Goal: Task Accomplishment & Management: Complete application form

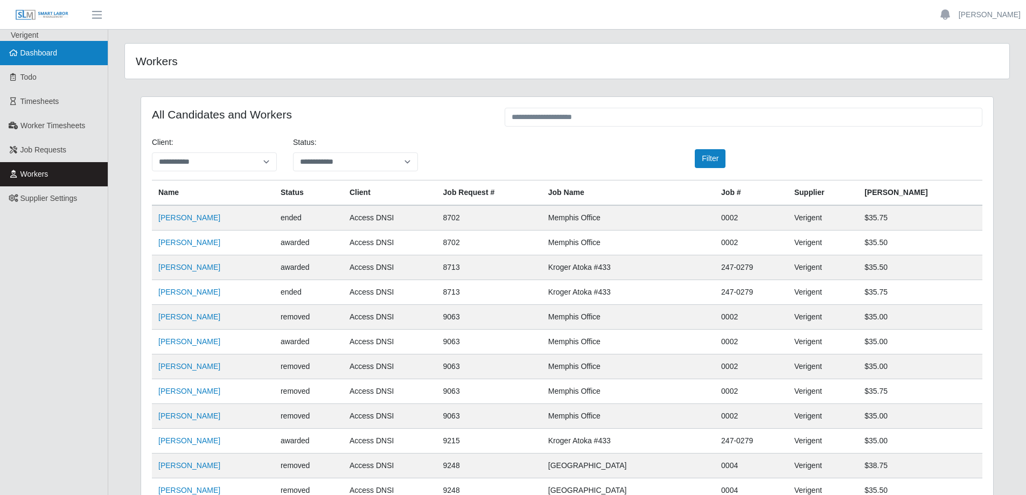
click at [34, 57] on span "Dashboard" at bounding box center [38, 52] width 37 height 9
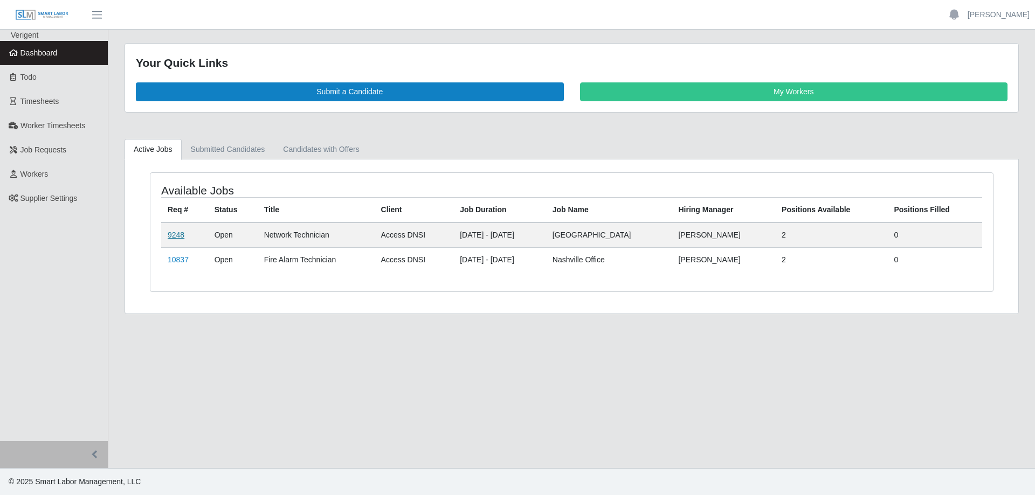
click at [170, 234] on link "9248" at bounding box center [176, 235] width 17 height 9
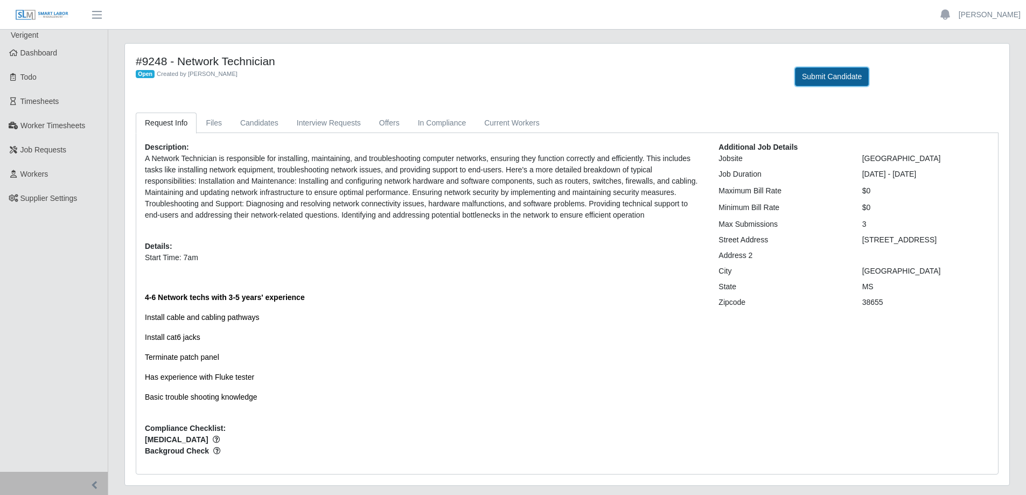
click at [823, 78] on button "Submit Candidate" at bounding box center [832, 76] width 74 height 19
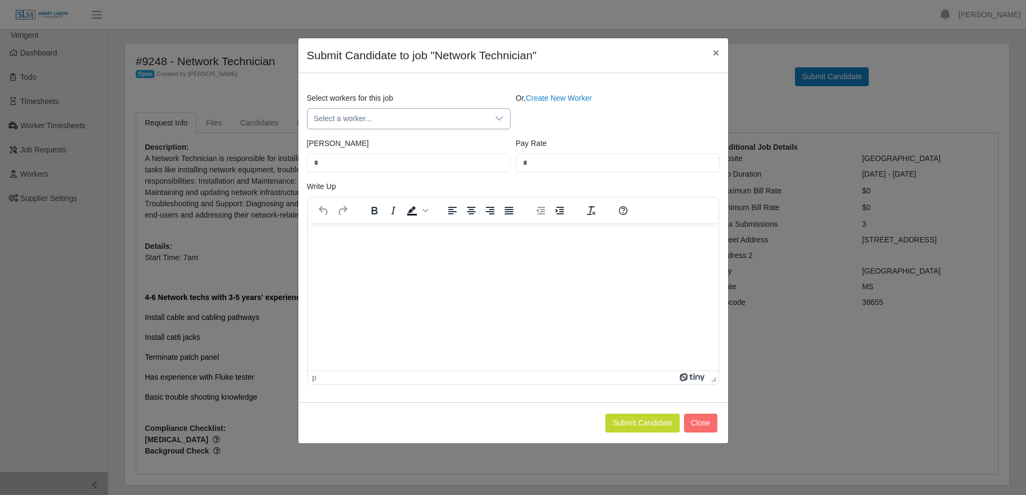
click at [478, 123] on span "Select a worker..." at bounding box center [398, 119] width 181 height 20
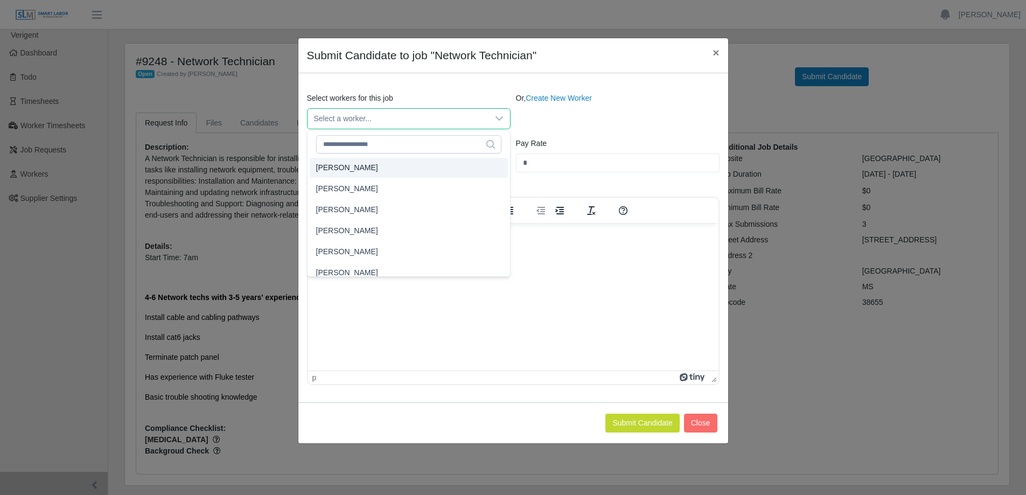
click at [370, 117] on span "Select a worker..." at bounding box center [398, 119] width 181 height 20
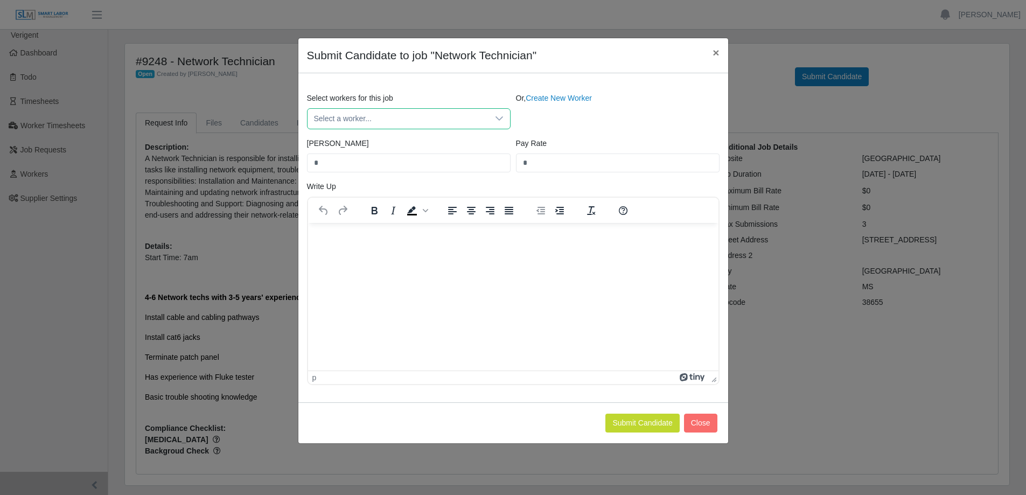
click at [370, 117] on span "Select a worker..." at bounding box center [398, 119] width 181 height 20
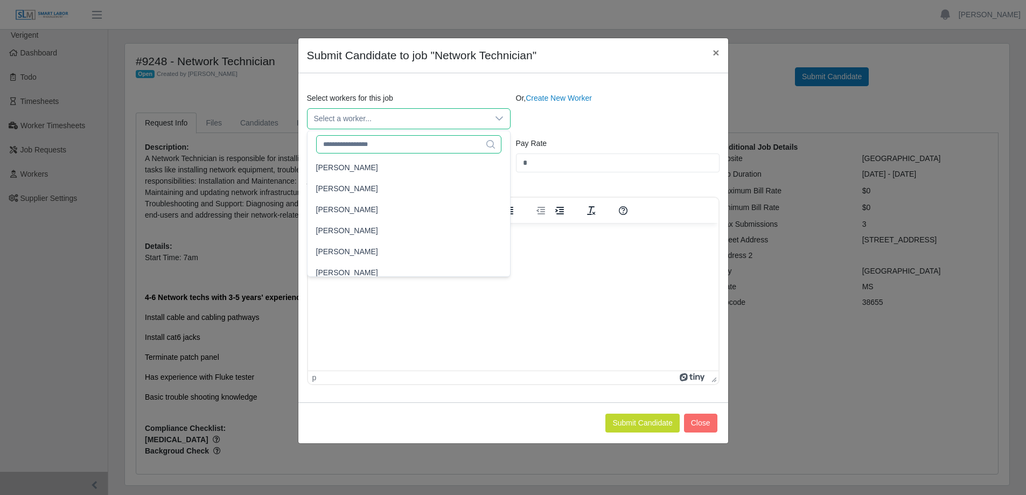
click at [366, 143] on input "text" at bounding box center [408, 144] width 185 height 18
type input "**********"
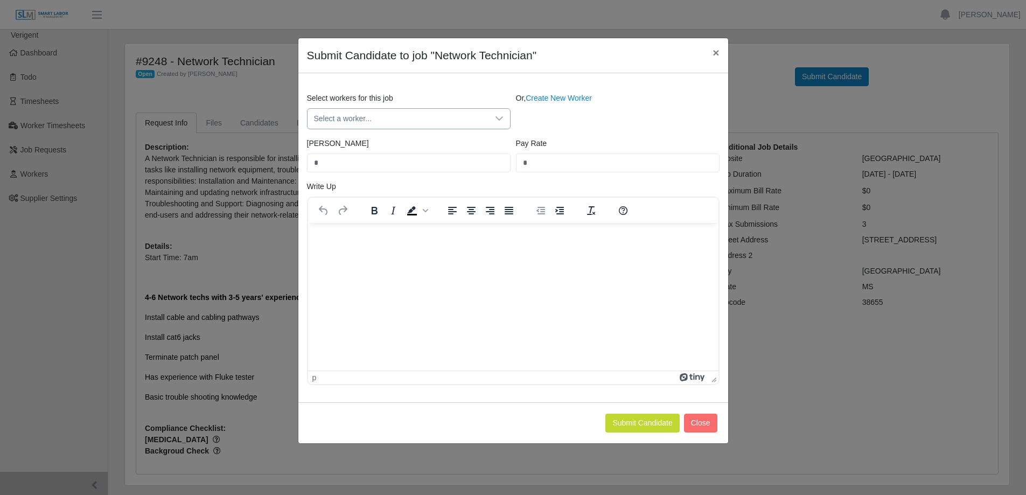
click at [448, 119] on span "Select a worker..." at bounding box center [398, 119] width 181 height 20
drag, startPoint x: 406, startPoint y: 142, endPoint x: 304, endPoint y: 138, distance: 102.5
click at [304, 138] on body "Kirk Johnson Account Settings Logout Verigent Dashboard Todo Timesheets Worker …" at bounding box center [513, 303] width 1026 height 607
click at [367, 116] on span "Select a worker..." at bounding box center [398, 119] width 181 height 20
click at [354, 125] on span "Select a worker..." at bounding box center [398, 119] width 181 height 20
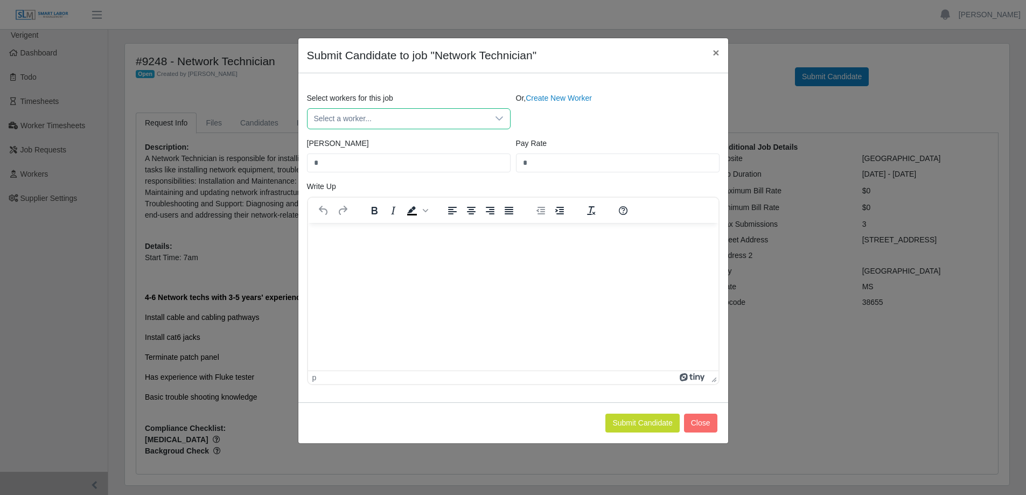
click at [354, 121] on span "Select a worker..." at bounding box center [398, 119] width 181 height 20
click at [435, 147] on input "**********" at bounding box center [408, 144] width 185 height 18
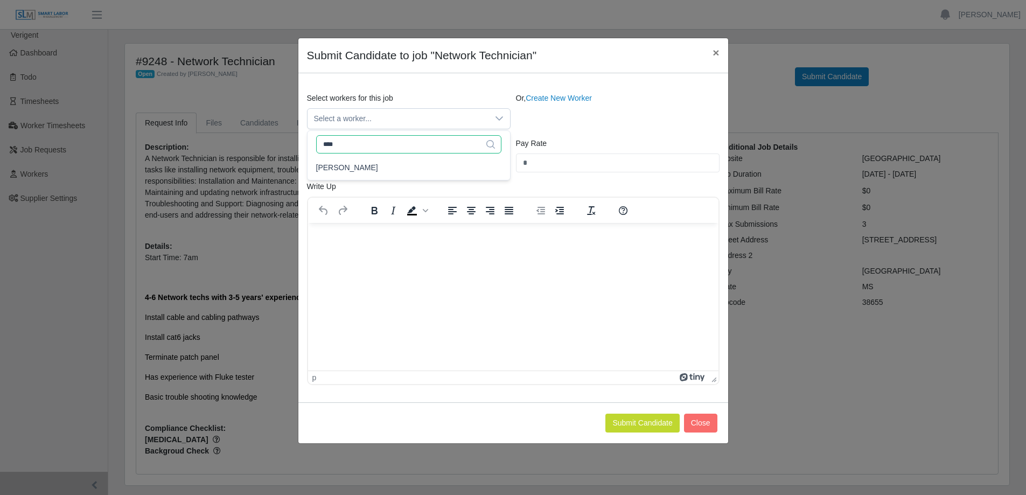
type input "*****"
click at [478, 121] on span "Select a worker..." at bounding box center [398, 119] width 181 height 20
click at [446, 96] on div "Select workers for this job Select a worker..." at bounding box center [408, 111] width 209 height 37
click at [714, 50] on span "×" at bounding box center [716, 52] width 6 height 12
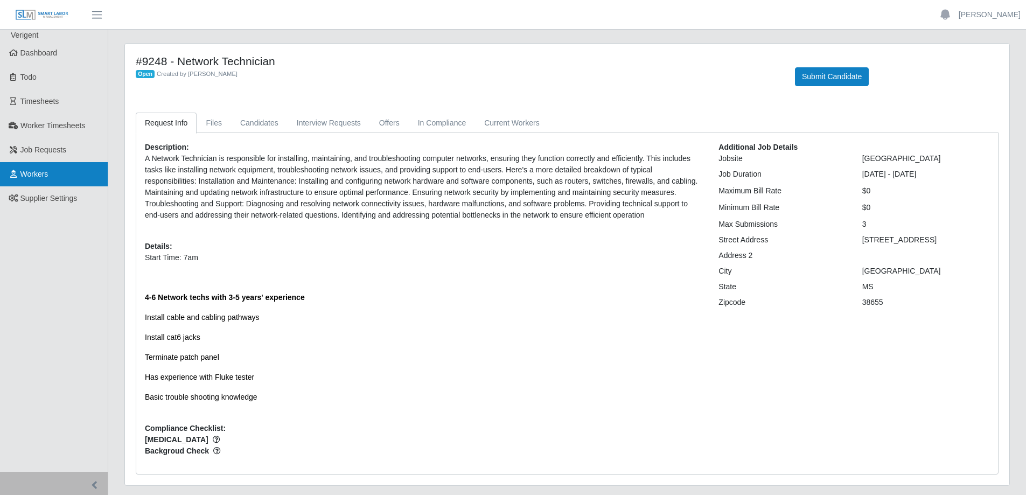
click at [45, 166] on link "Workers" at bounding box center [54, 174] width 108 height 24
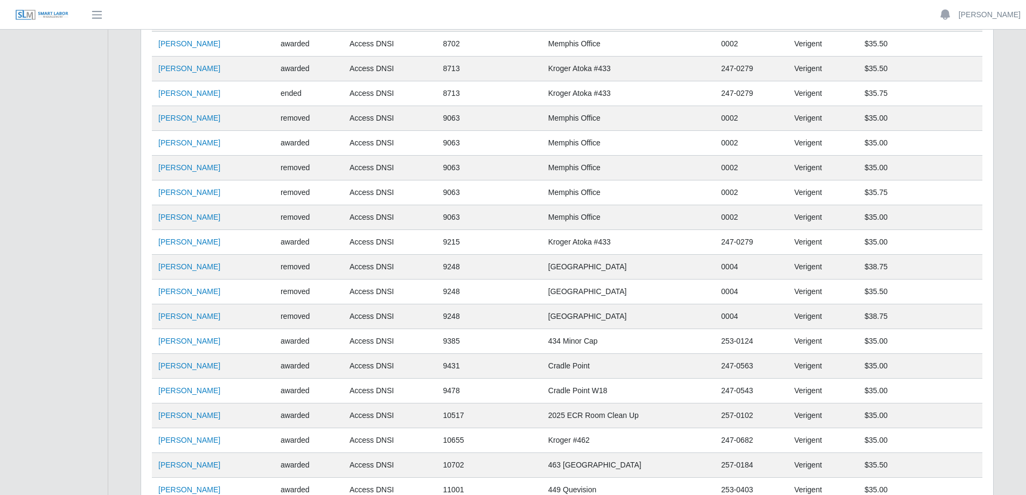
scroll to position [216, 0]
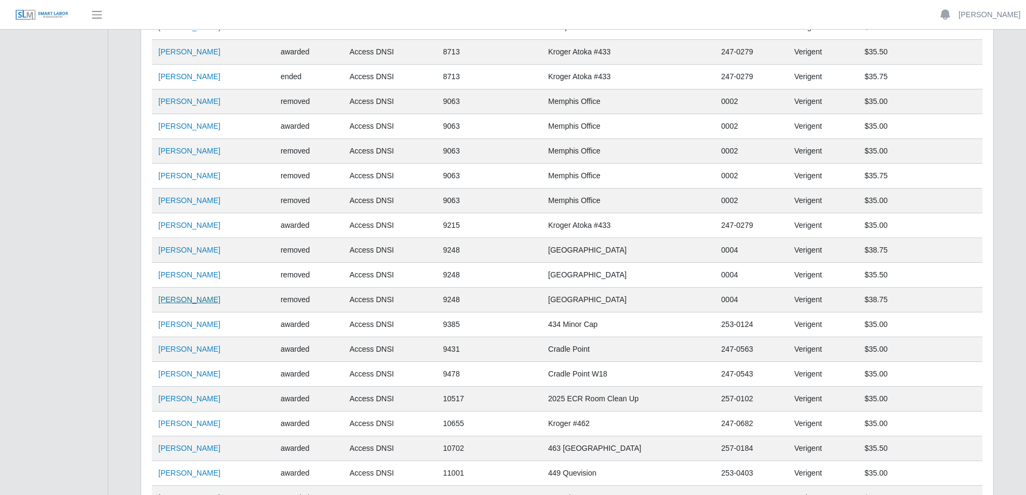
click at [192, 302] on link "David Phillips" at bounding box center [189, 299] width 62 height 9
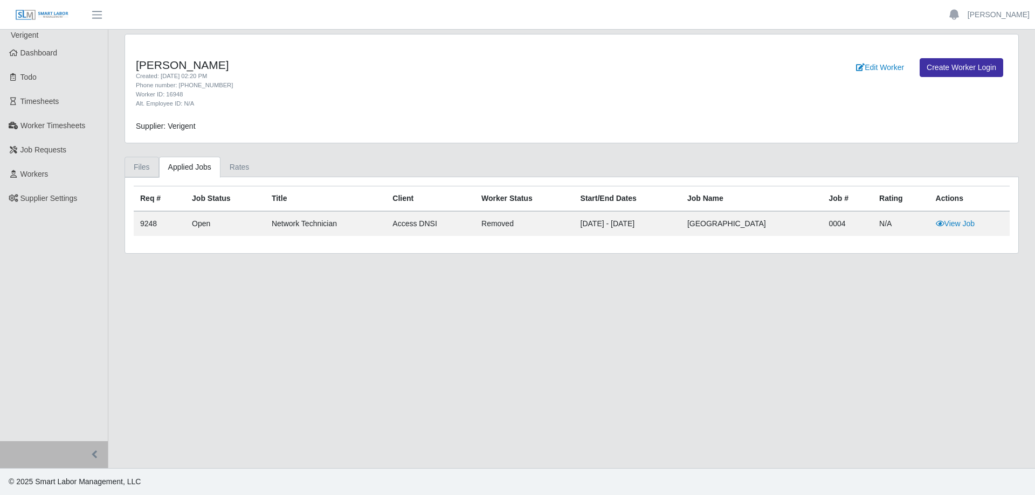
click at [141, 165] on link "Files" at bounding box center [141, 167] width 34 height 21
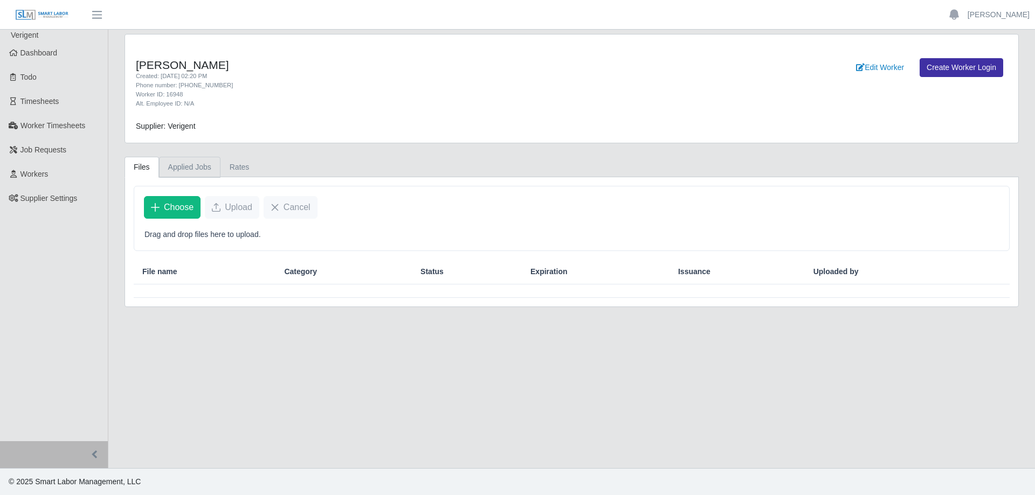
click at [191, 170] on link "Applied Jobs" at bounding box center [189, 167] width 61 height 21
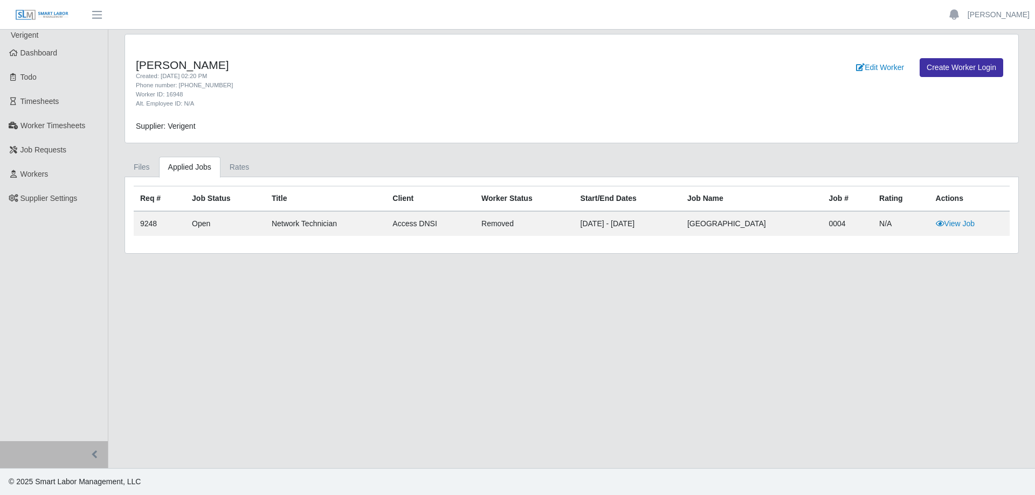
click at [492, 227] on td "removed" at bounding box center [524, 223] width 99 height 25
click at [141, 162] on link "Files" at bounding box center [141, 167] width 34 height 21
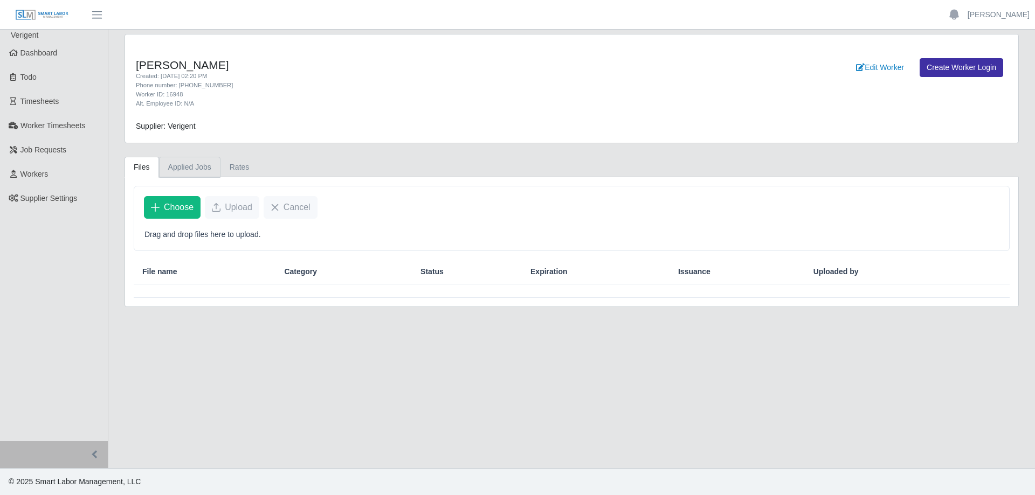
click at [199, 172] on link "Applied Jobs" at bounding box center [189, 167] width 61 height 21
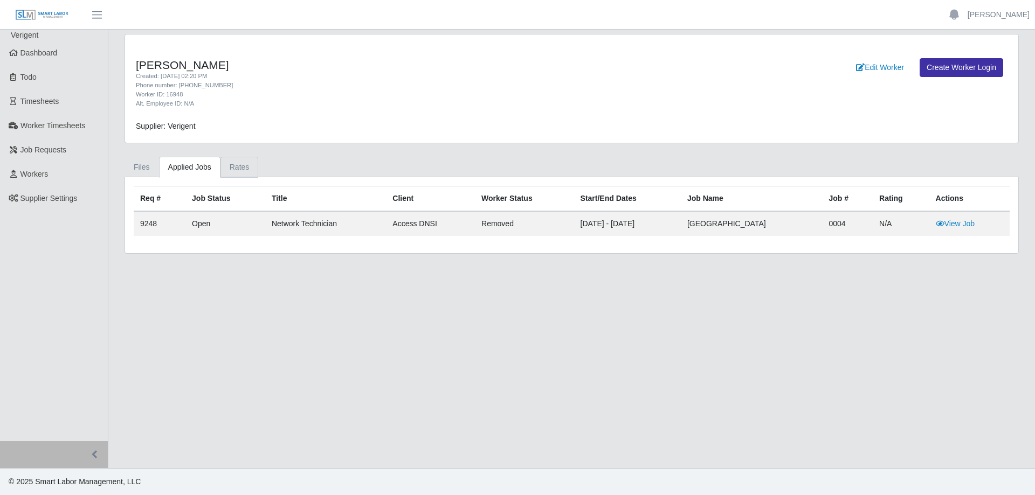
click at [235, 165] on link "Rates" at bounding box center [239, 167] width 38 height 21
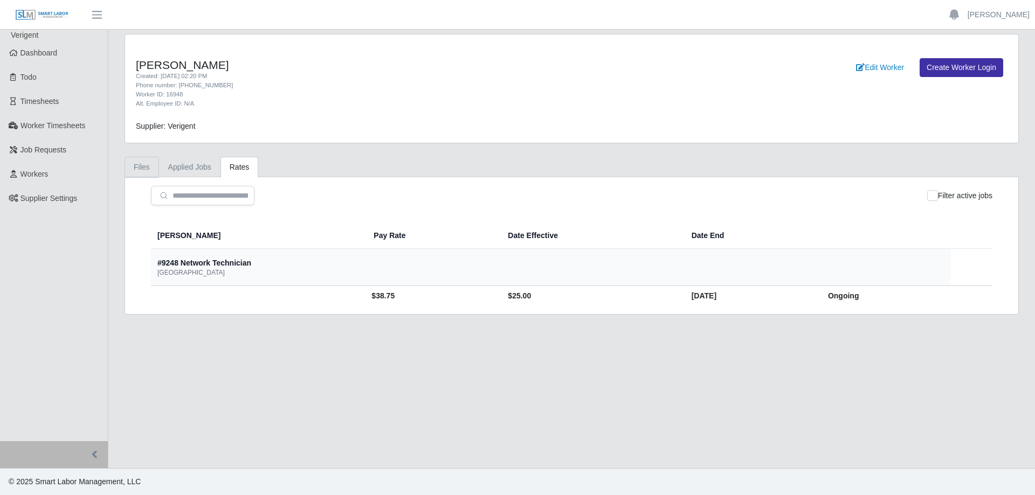
click at [146, 169] on link "Files" at bounding box center [141, 167] width 34 height 21
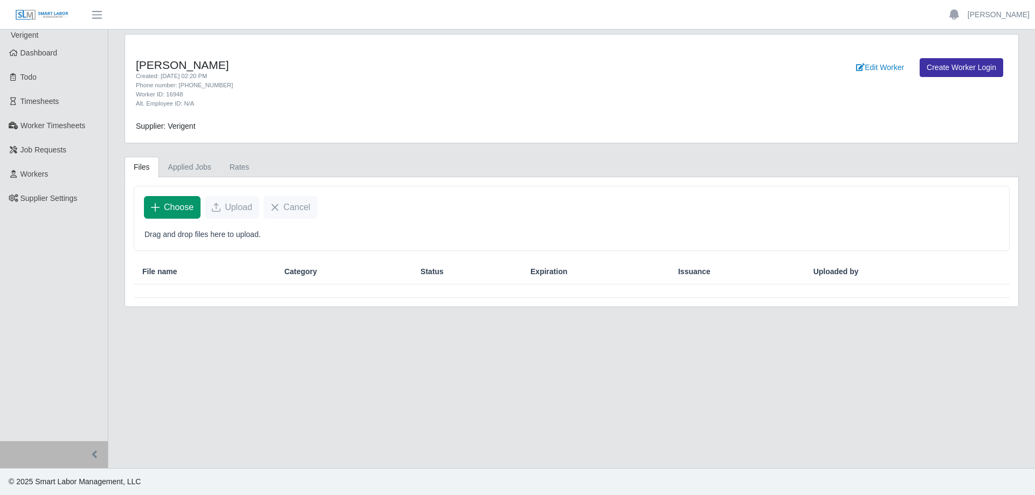
click at [171, 207] on span "Choose" at bounding box center [179, 207] width 30 height 13
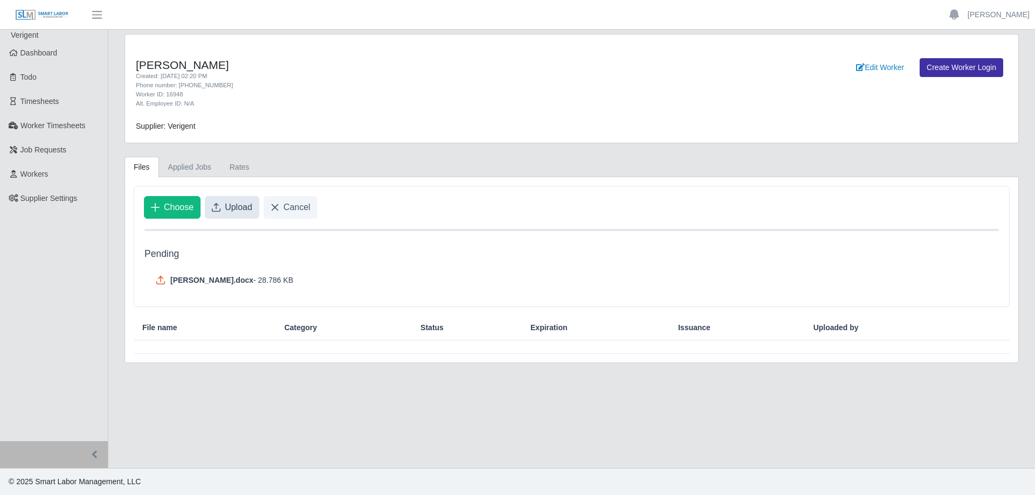
click at [239, 209] on span "Upload" at bounding box center [238, 207] width 27 height 13
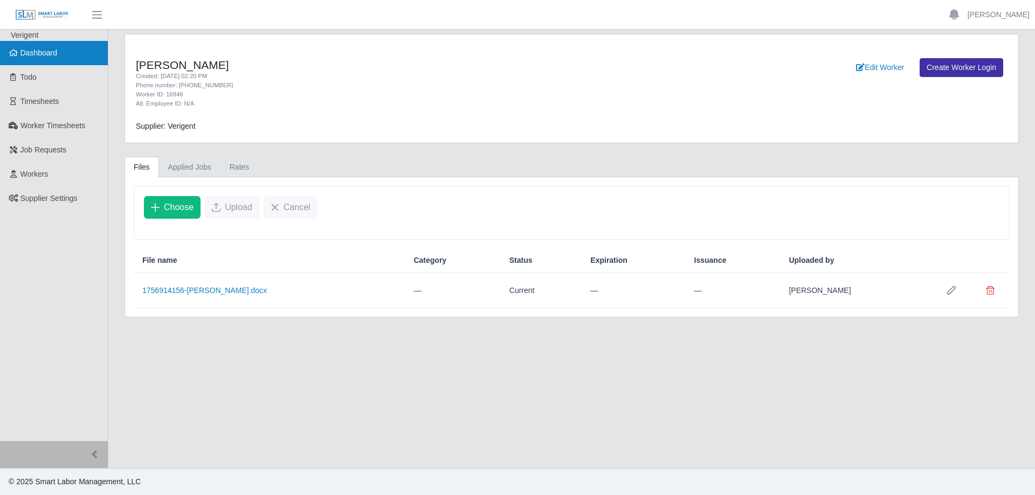
click at [47, 51] on span "Dashboard" at bounding box center [38, 52] width 37 height 9
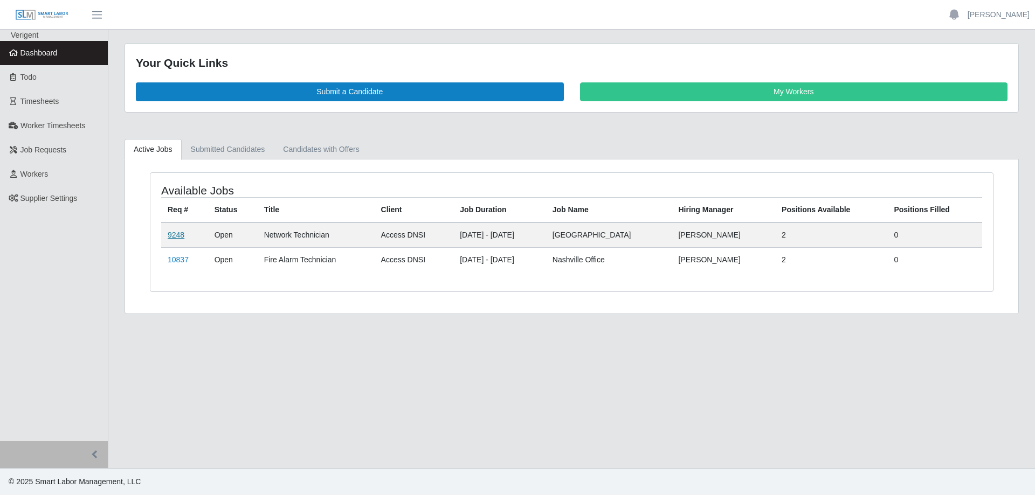
click at [178, 235] on link "9248" at bounding box center [176, 235] width 17 height 9
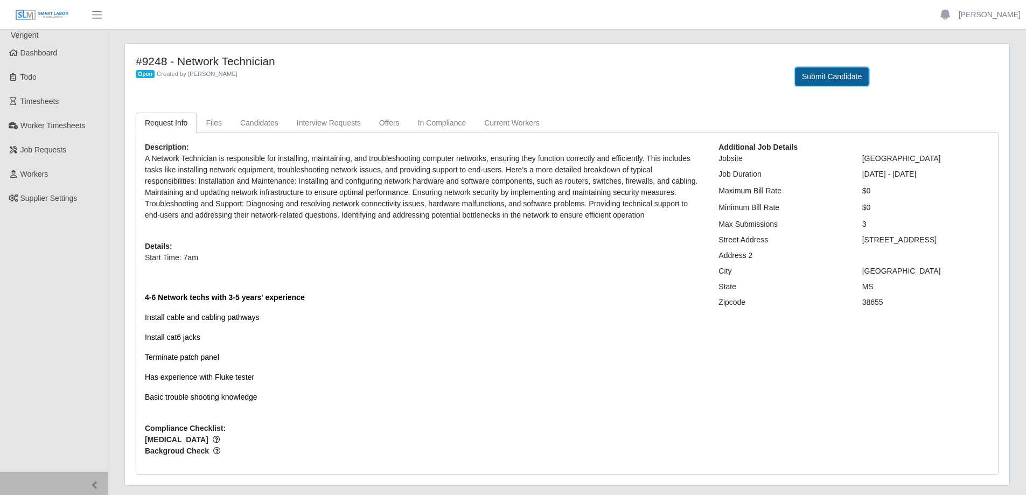
click at [825, 74] on button "Submit Candidate" at bounding box center [832, 76] width 74 height 19
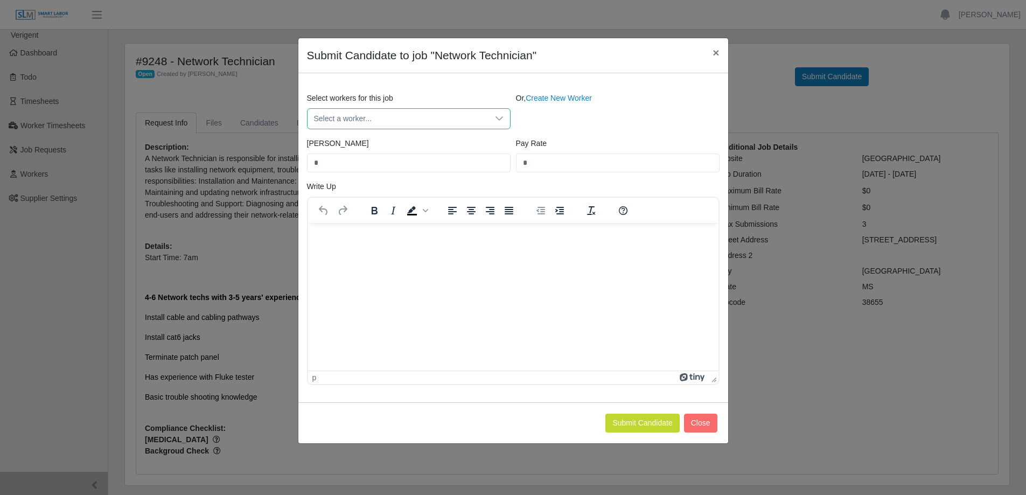
click at [399, 125] on span "Select a worker..." at bounding box center [398, 119] width 181 height 20
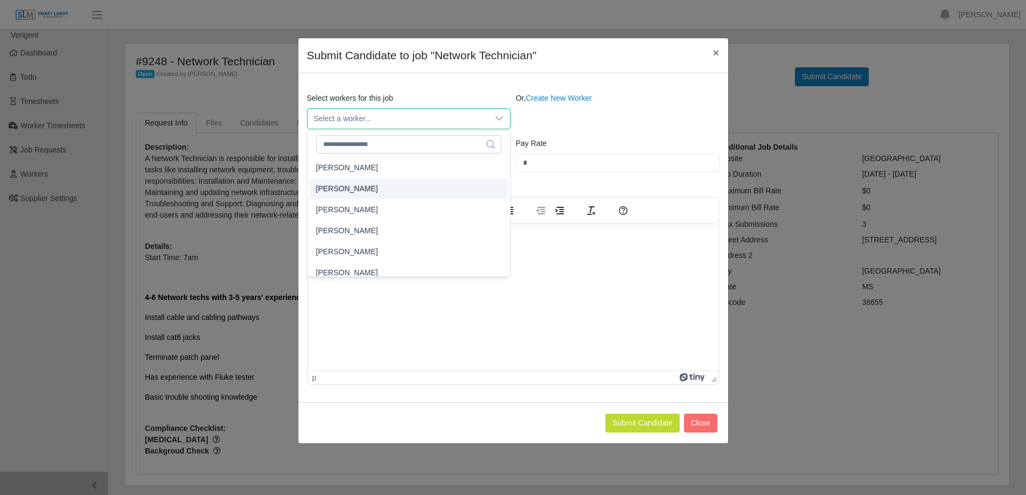
click at [399, 123] on span "Select a worker..." at bounding box center [398, 119] width 181 height 20
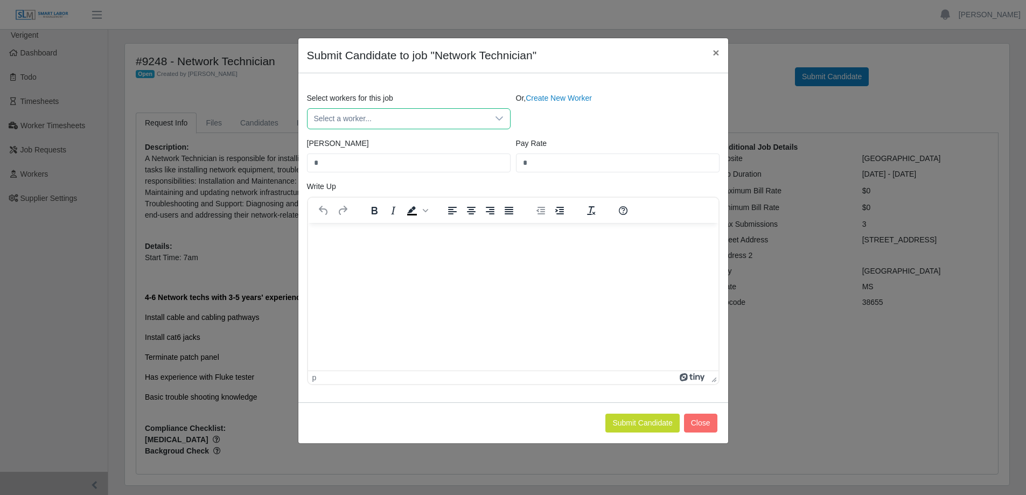
click at [398, 120] on span "Select a worker..." at bounding box center [398, 119] width 181 height 20
click at [380, 152] on input "text" at bounding box center [408, 144] width 185 height 18
type input "*****"
click at [714, 51] on span "×" at bounding box center [716, 52] width 6 height 12
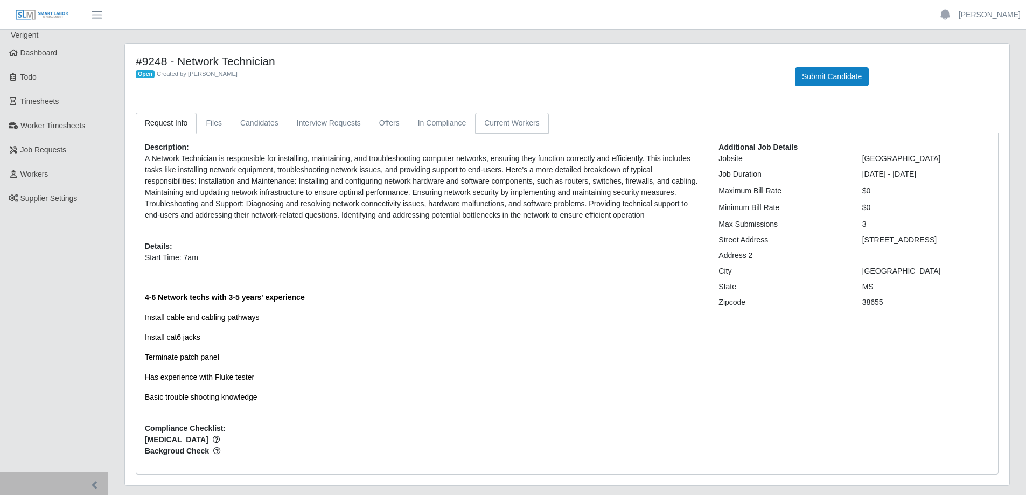
click at [489, 124] on link "Current Workers" at bounding box center [511, 123] width 73 height 21
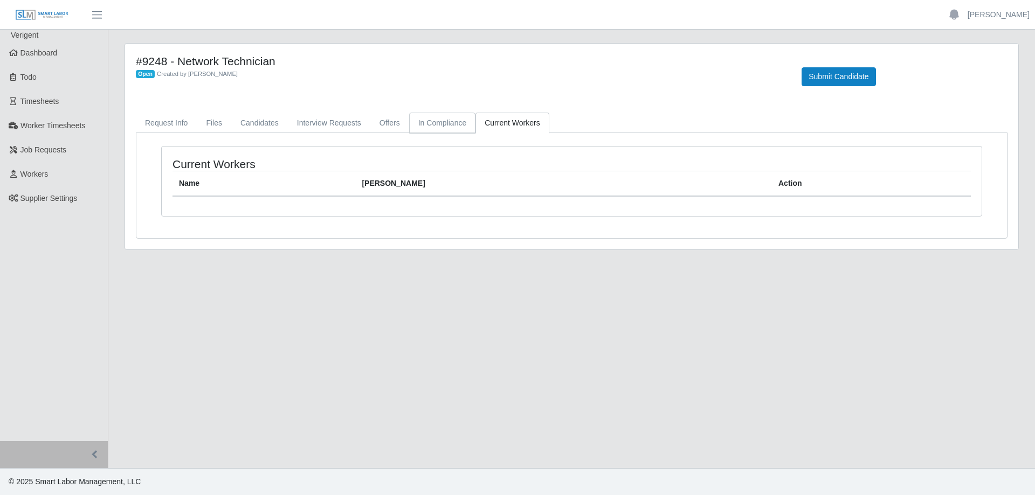
click at [448, 123] on link "In Compliance" at bounding box center [442, 123] width 67 height 21
click at [384, 122] on link "Offers" at bounding box center [389, 123] width 39 height 21
click at [331, 120] on link "Interview Requests" at bounding box center [329, 123] width 82 height 21
click at [249, 121] on link "Candidates" at bounding box center [259, 123] width 57 height 21
click at [218, 121] on link "Files" at bounding box center [214, 123] width 34 height 21
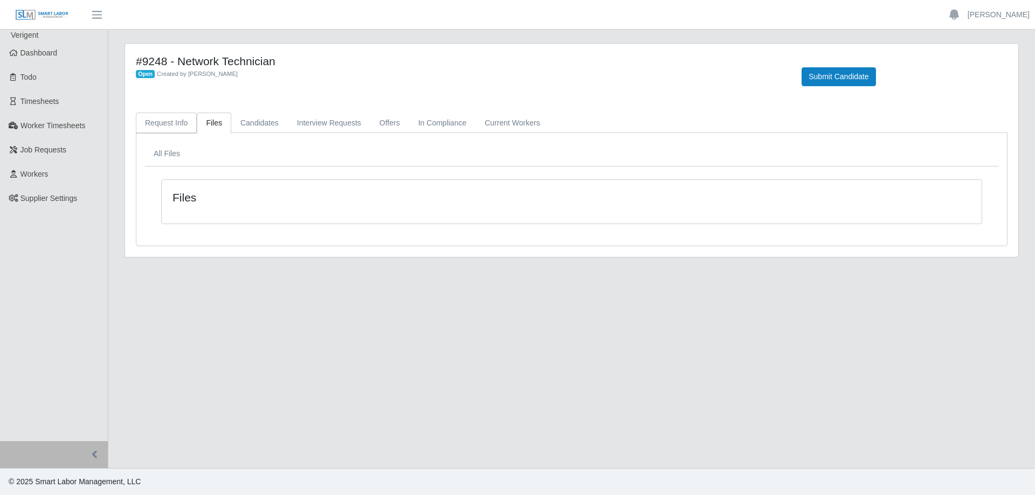
click at [170, 123] on link "Request Info" at bounding box center [166, 123] width 61 height 21
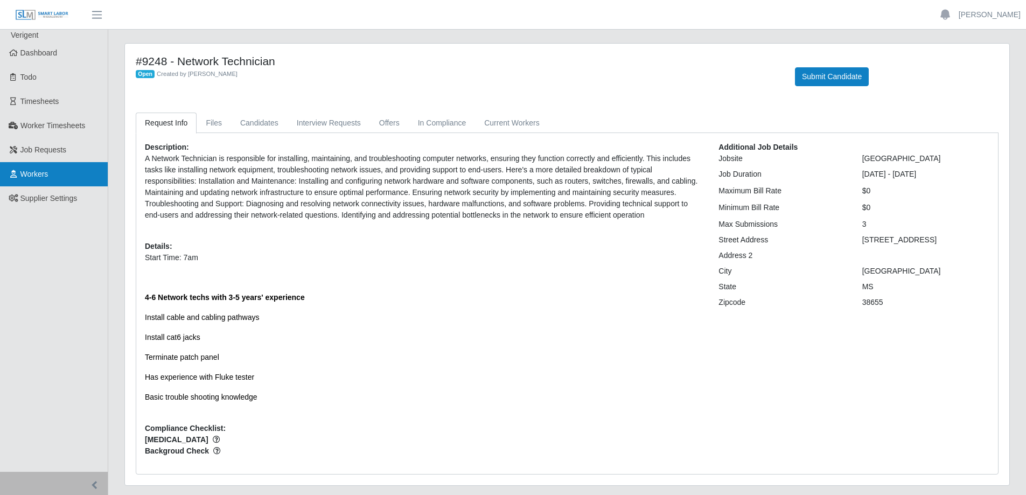
click at [48, 166] on link "Workers" at bounding box center [54, 174] width 108 height 24
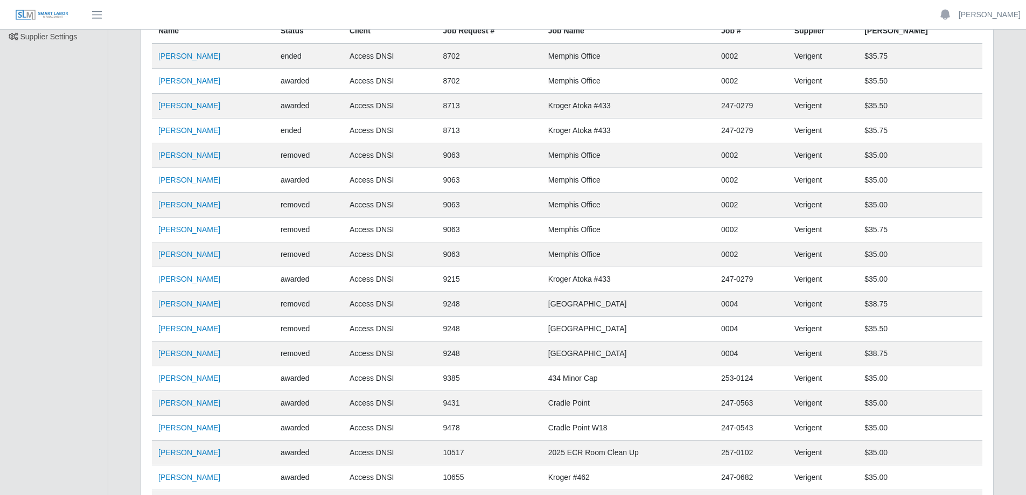
scroll to position [216, 0]
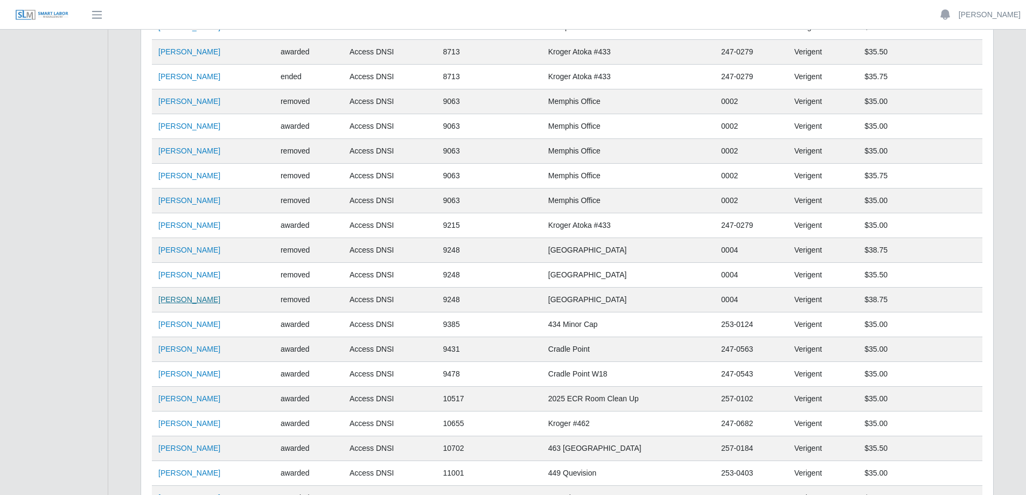
click at [200, 297] on link "[PERSON_NAME]" at bounding box center [189, 299] width 62 height 9
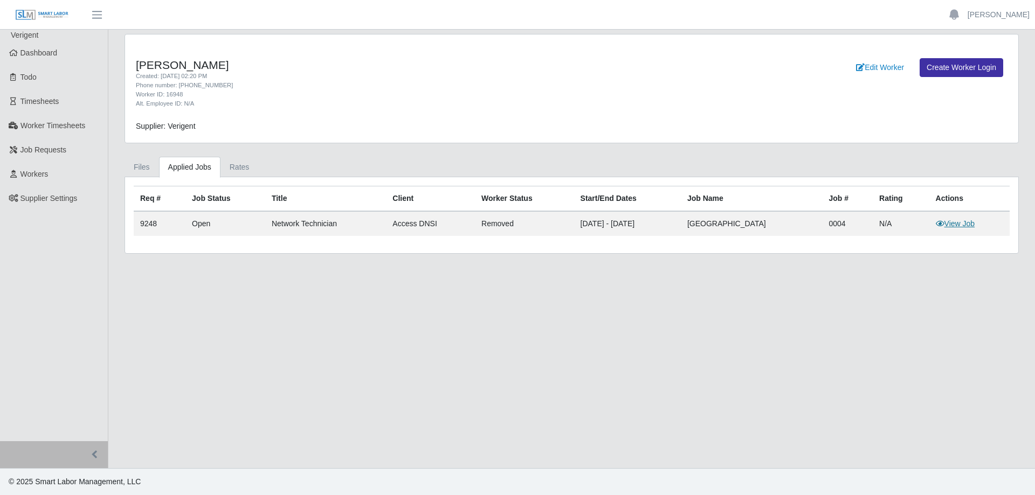
click at [950, 226] on link "View Job" at bounding box center [954, 223] width 39 height 9
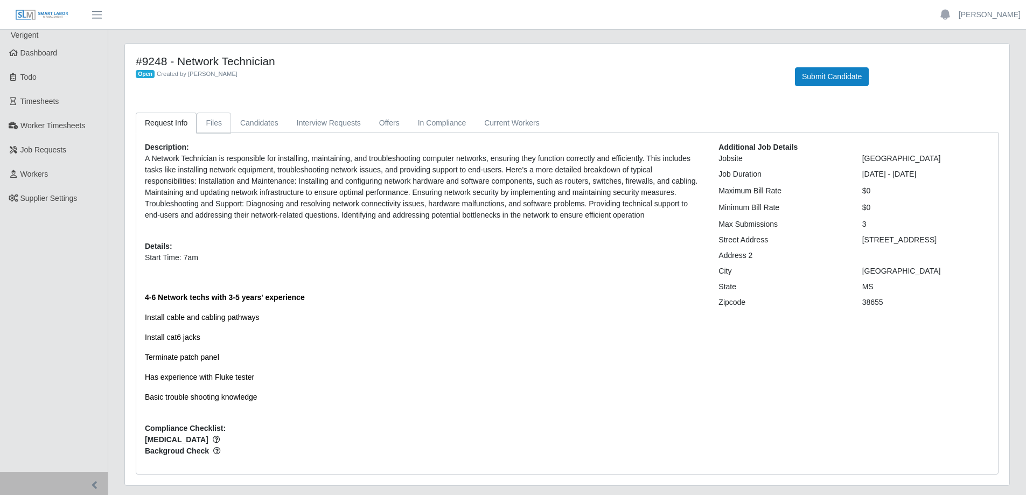
click at [227, 126] on link "Files" at bounding box center [214, 123] width 34 height 21
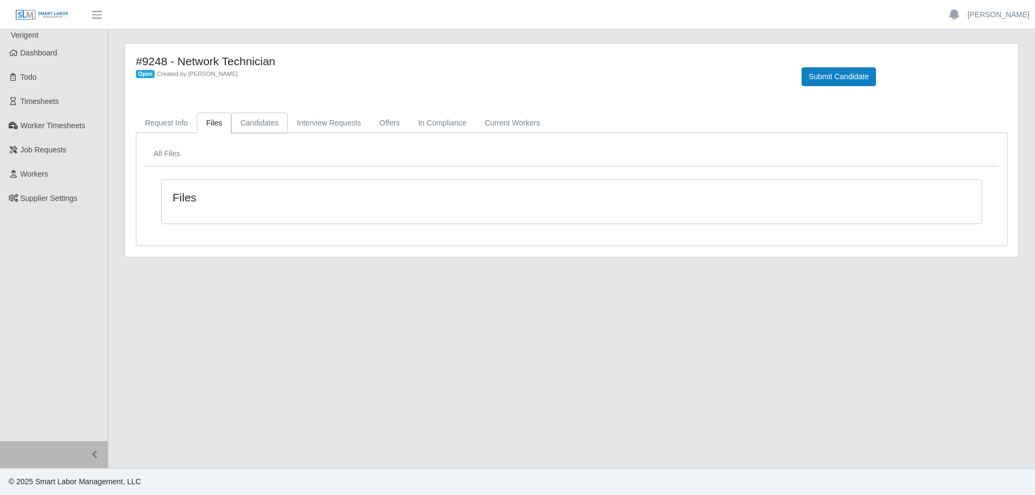
click at [248, 123] on link "Candidates" at bounding box center [259, 123] width 57 height 21
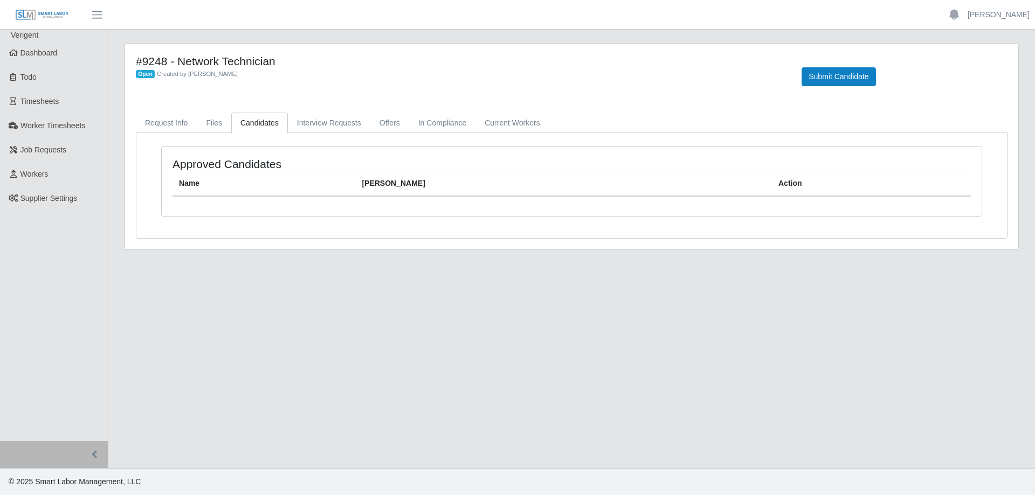
click at [268, 127] on link "Candidates" at bounding box center [259, 123] width 57 height 21
click at [313, 124] on link "Interview Requests" at bounding box center [329, 123] width 82 height 21
click at [388, 124] on link "Offers" at bounding box center [389, 123] width 39 height 21
click at [461, 124] on link "In Compliance" at bounding box center [442, 123] width 67 height 21
click at [505, 123] on link "Current Workers" at bounding box center [511, 123] width 73 height 21
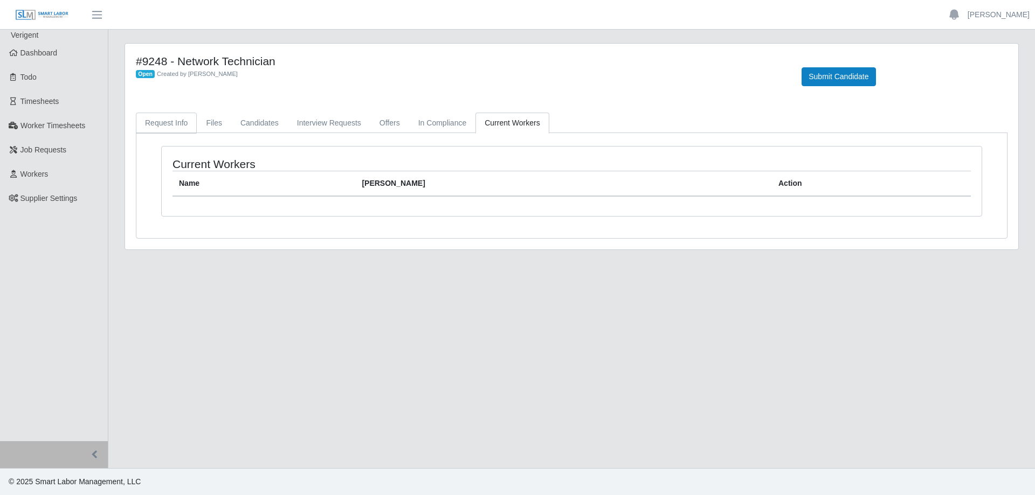
click at [156, 125] on link "Request Info" at bounding box center [166, 123] width 61 height 21
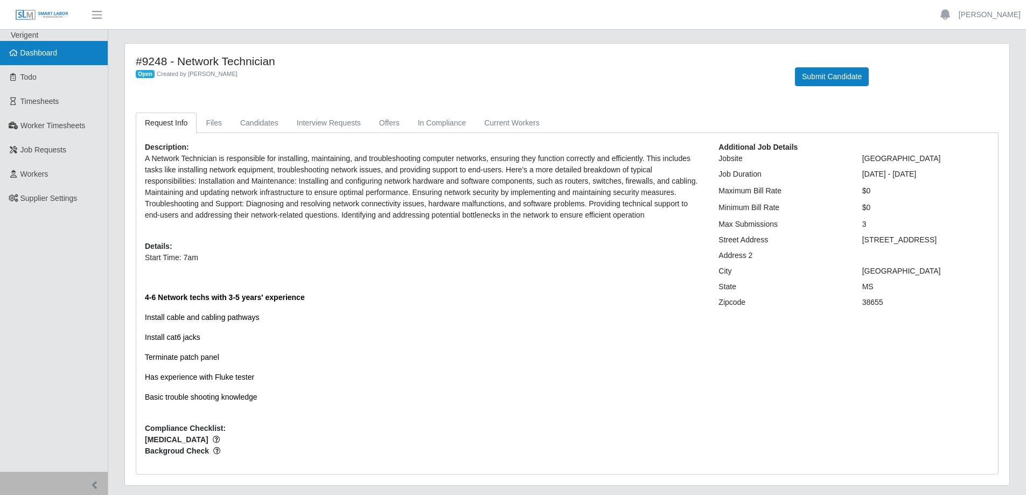
click at [48, 58] on link "Dashboard" at bounding box center [54, 53] width 108 height 24
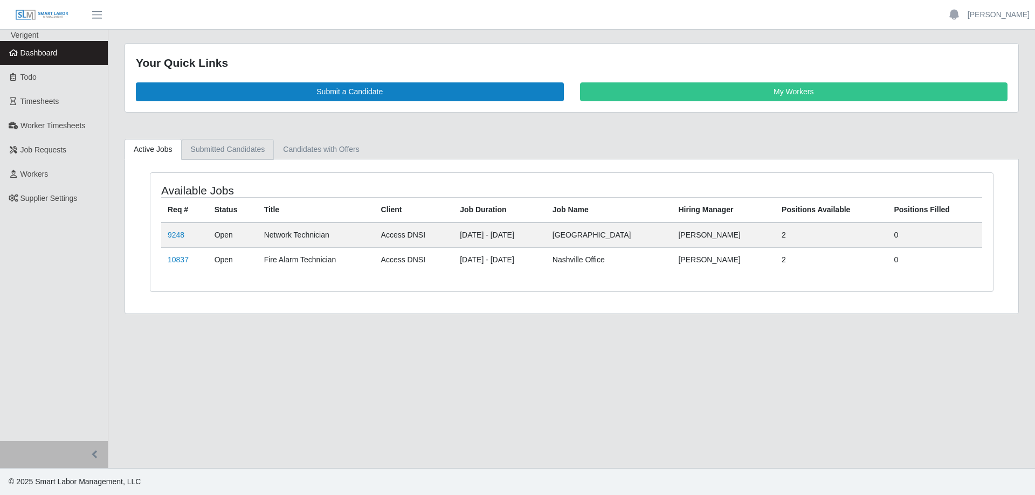
click at [231, 147] on link "Submitted Candidates" at bounding box center [228, 149] width 93 height 21
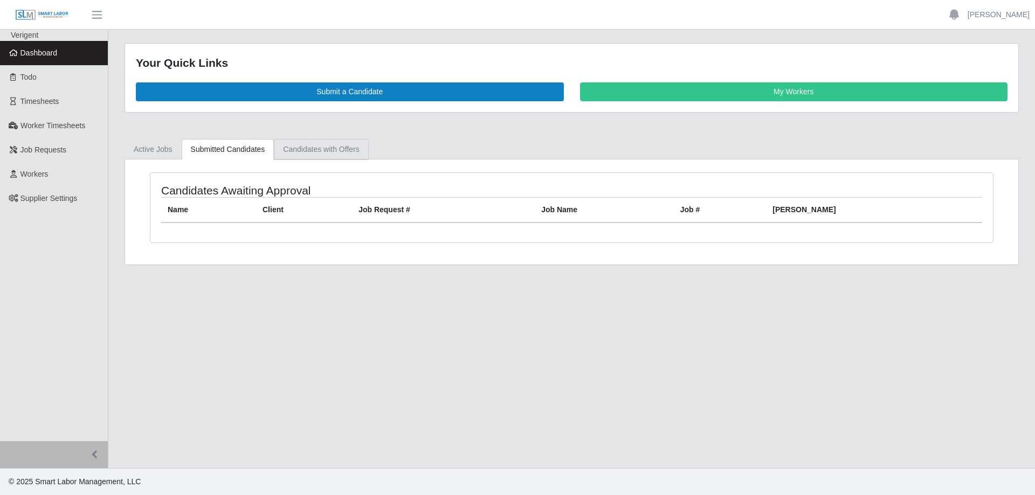
click at [295, 147] on link "Candidates with Offers" at bounding box center [321, 149] width 94 height 21
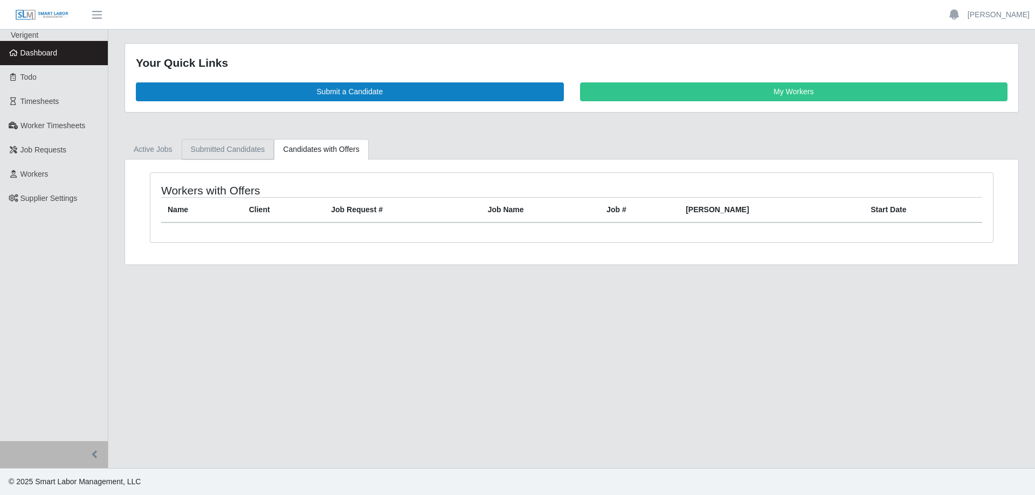
click at [214, 143] on link "Submitted Candidates" at bounding box center [228, 149] width 93 height 21
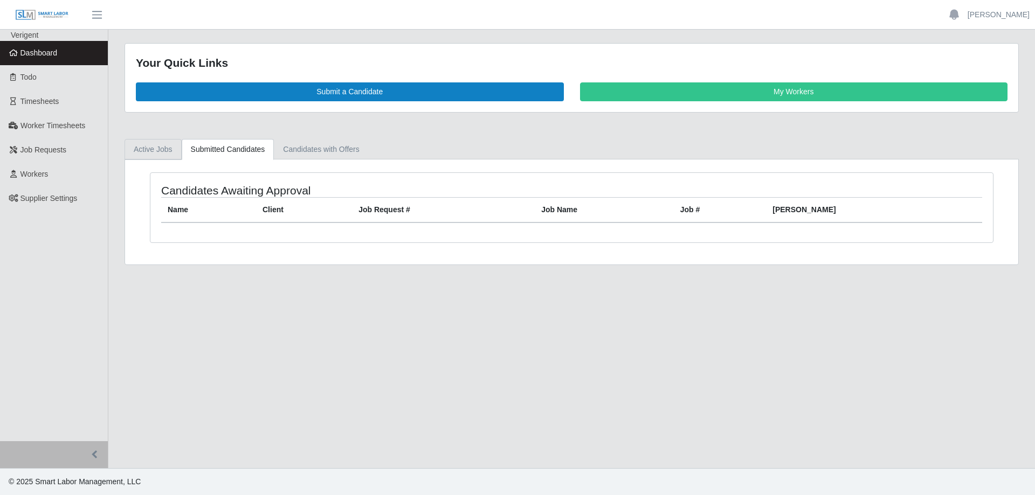
click at [152, 151] on link "Active Jobs" at bounding box center [152, 149] width 57 height 21
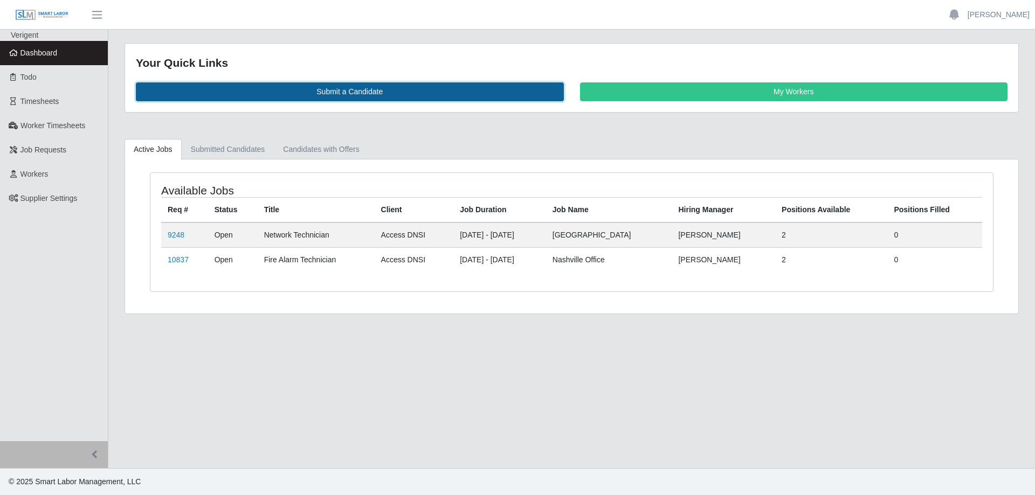
click at [308, 94] on link "Submit a Candidate" at bounding box center [350, 91] width 428 height 19
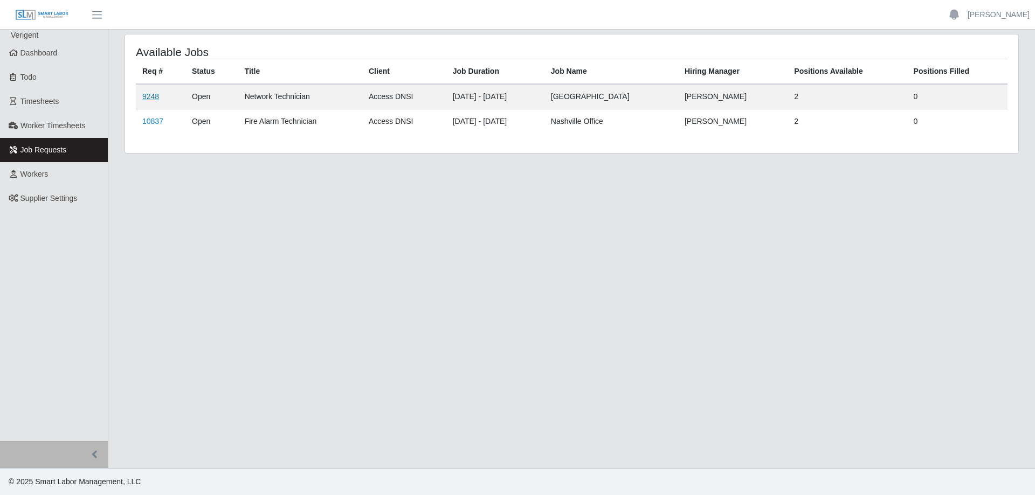
click at [153, 98] on link "9248" at bounding box center [150, 96] width 17 height 9
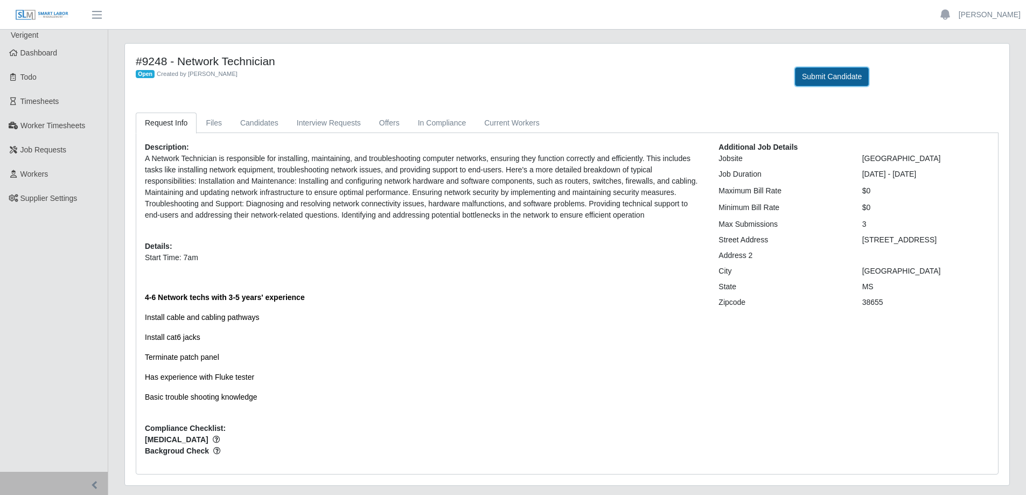
click at [848, 74] on button "Submit Candidate" at bounding box center [832, 76] width 74 height 19
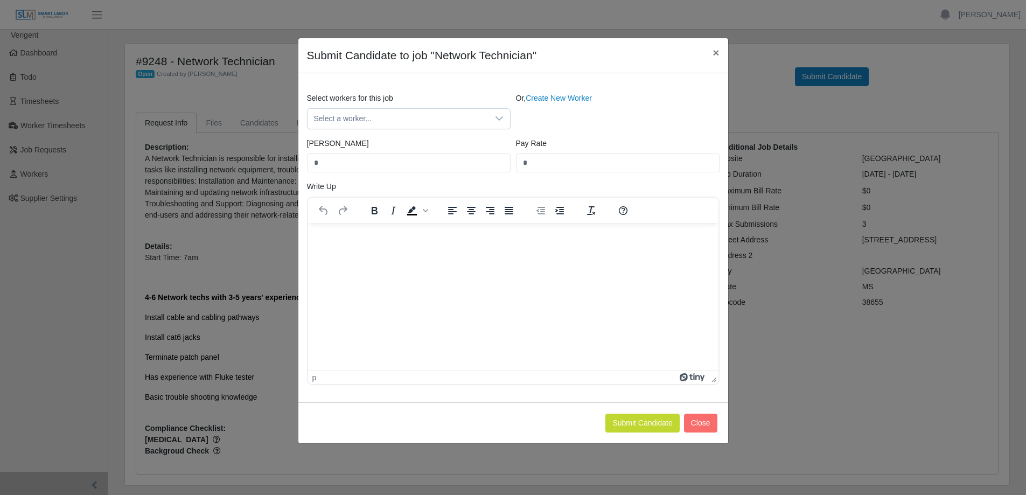
click at [434, 130] on div "Select workers for this job Select a worker... Or, Create New Worker" at bounding box center [513, 115] width 418 height 45
click at [436, 122] on span "Select a worker..." at bounding box center [398, 119] width 181 height 20
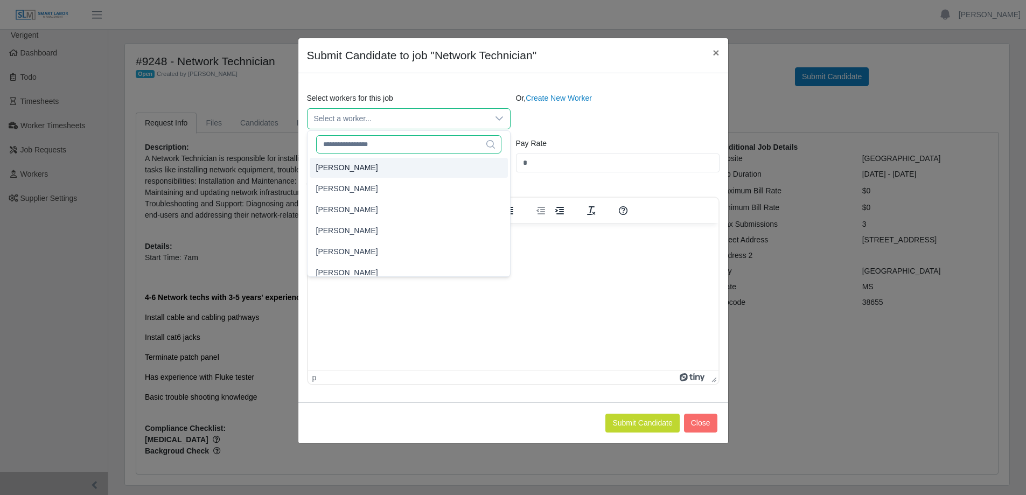
click at [412, 145] on input "text" at bounding box center [408, 144] width 185 height 18
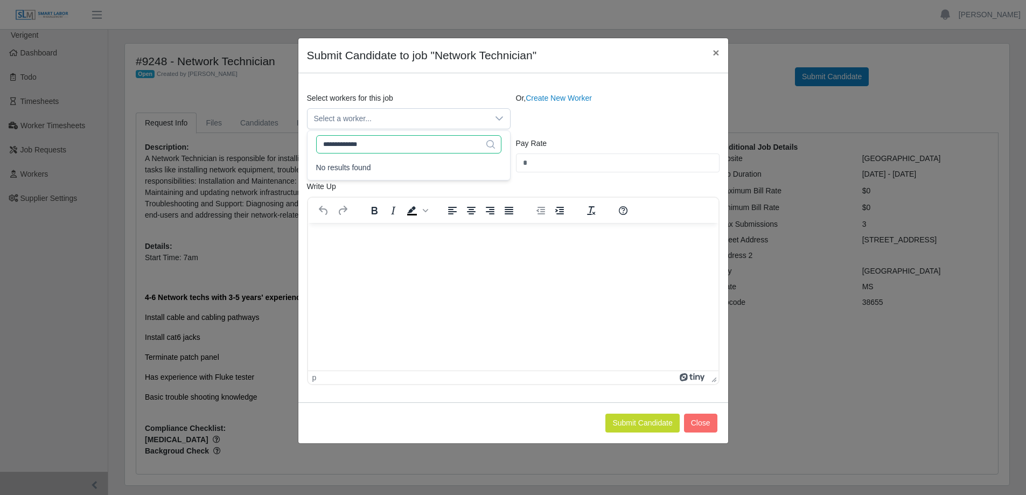
type input "**********"
click at [667, 422] on button "Submit Candidate" at bounding box center [643, 423] width 74 height 19
click at [717, 50] on span "×" at bounding box center [716, 52] width 6 height 12
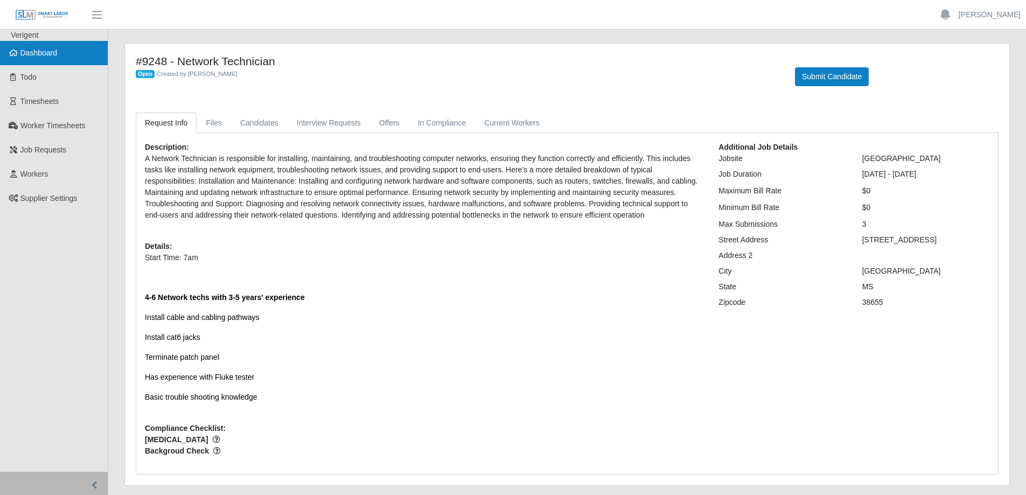
click at [36, 55] on span "Dashboard" at bounding box center [38, 52] width 37 height 9
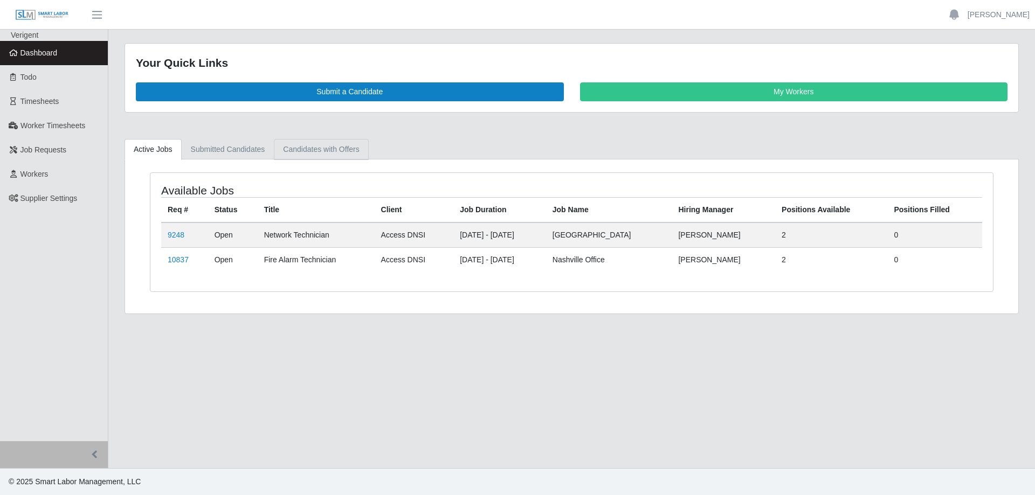
click at [300, 152] on link "Candidates with Offers" at bounding box center [321, 149] width 94 height 21
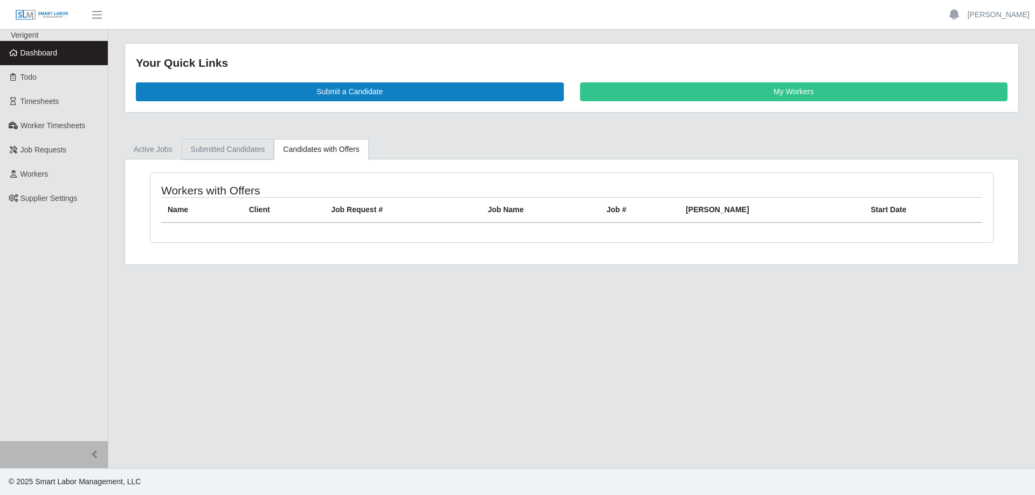
click at [251, 147] on link "Submitted Candidates" at bounding box center [228, 149] width 93 height 21
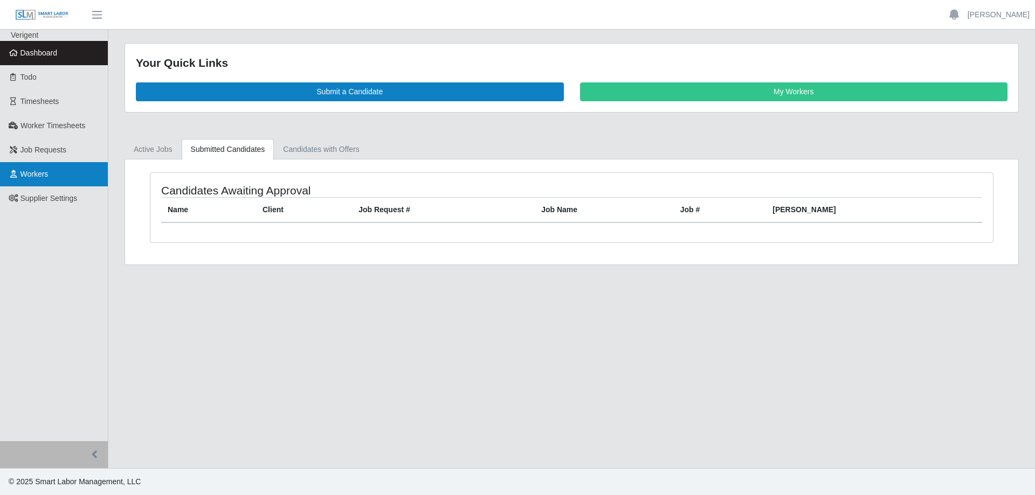
click at [44, 170] on span "Workers" at bounding box center [34, 174] width 28 height 9
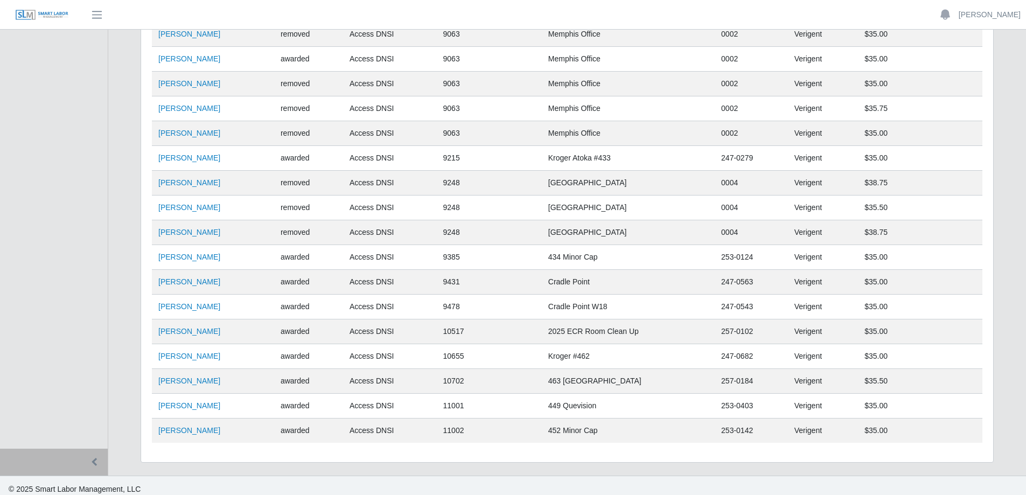
scroll to position [290, 0]
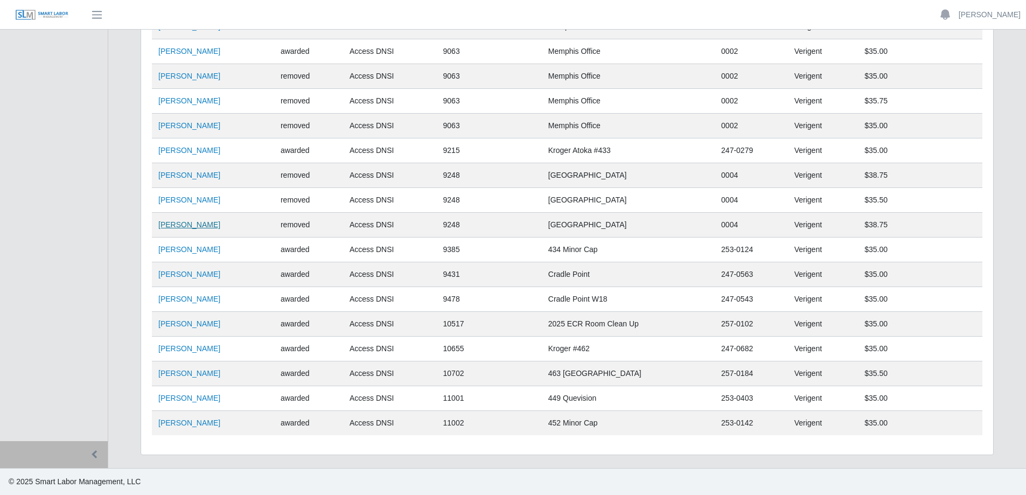
click at [188, 228] on link "[PERSON_NAME]" at bounding box center [189, 224] width 62 height 9
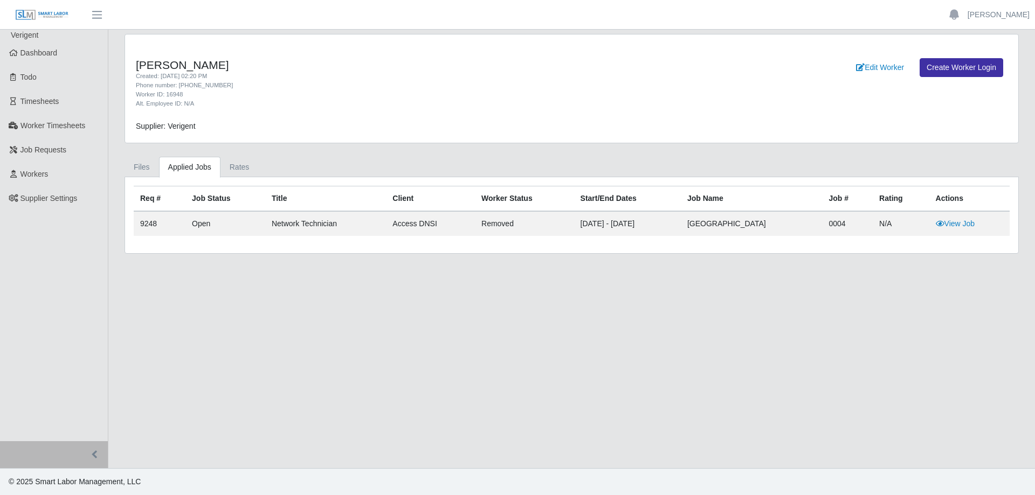
click at [504, 225] on td "removed" at bounding box center [524, 223] width 99 height 25
click at [230, 172] on link "Rates" at bounding box center [239, 167] width 38 height 21
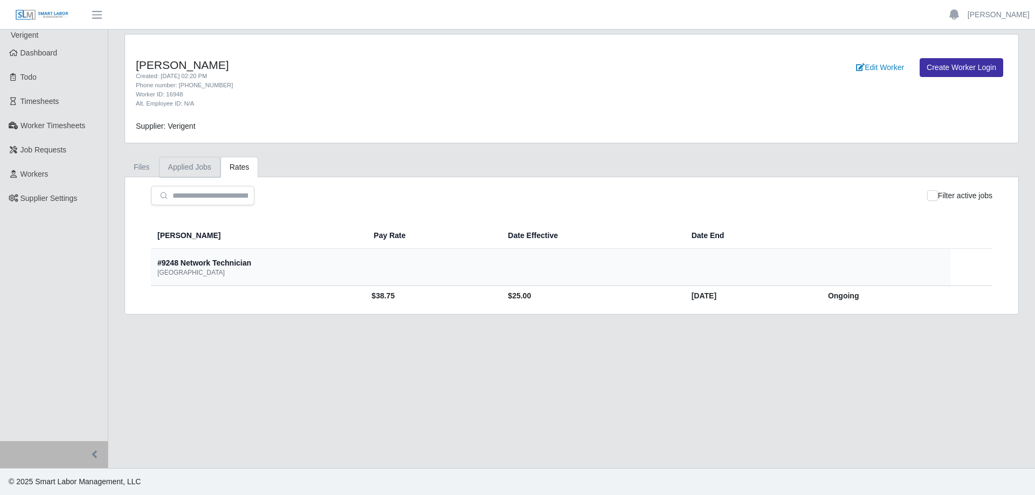
click at [194, 172] on link "Applied Jobs" at bounding box center [189, 167] width 61 height 21
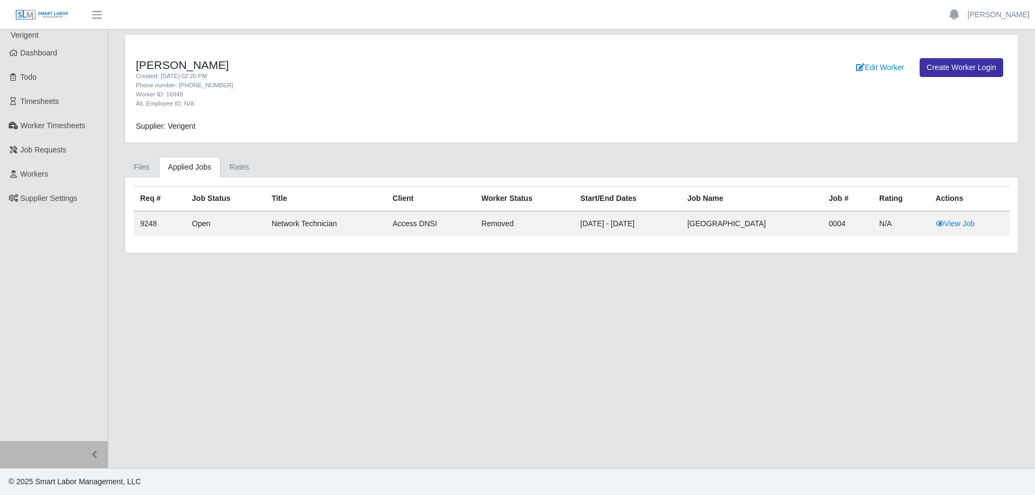
click at [492, 223] on td "removed" at bounding box center [524, 223] width 99 height 25
click at [144, 162] on link "Files" at bounding box center [141, 167] width 34 height 21
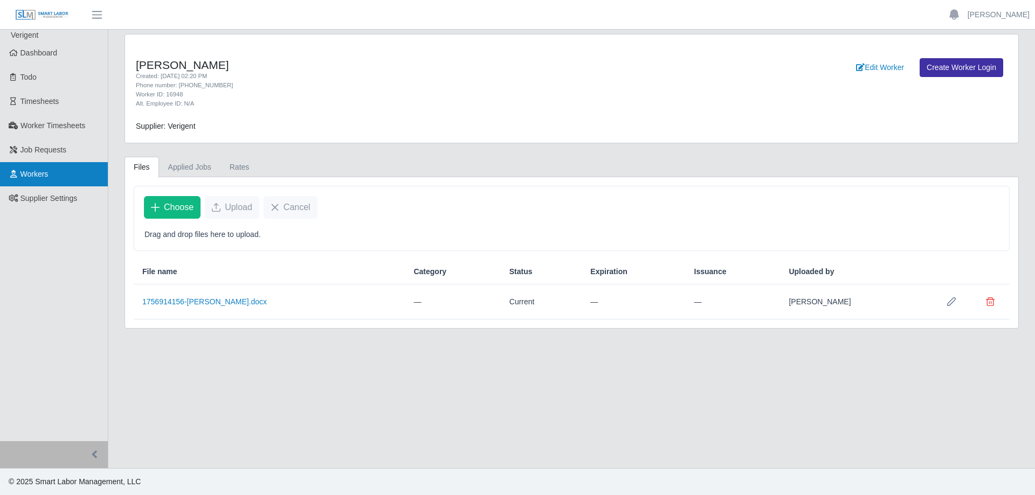
click at [60, 173] on link "Workers" at bounding box center [54, 174] width 108 height 24
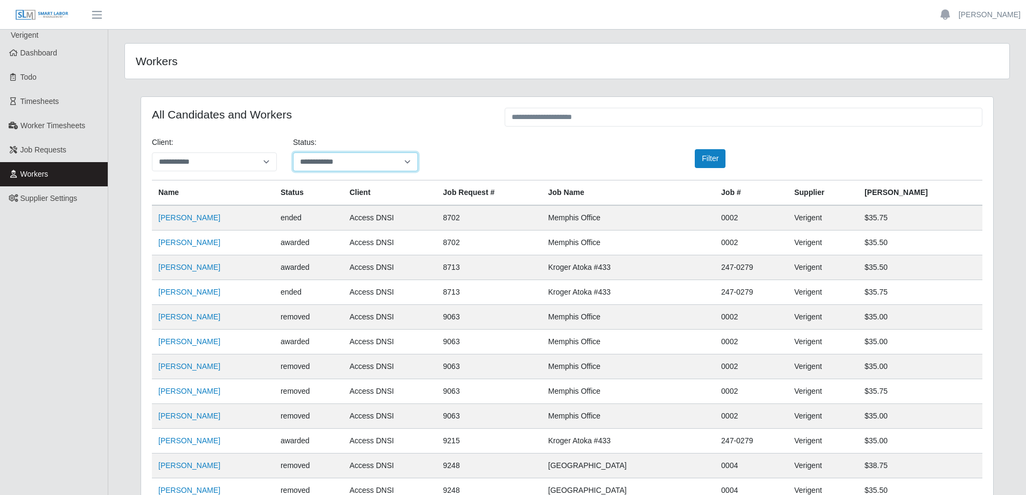
click at [324, 161] on select "**********" at bounding box center [355, 161] width 125 height 19
click at [293, 152] on select "**********" at bounding box center [355, 161] width 125 height 19
click at [706, 160] on button "Filter" at bounding box center [710, 158] width 31 height 19
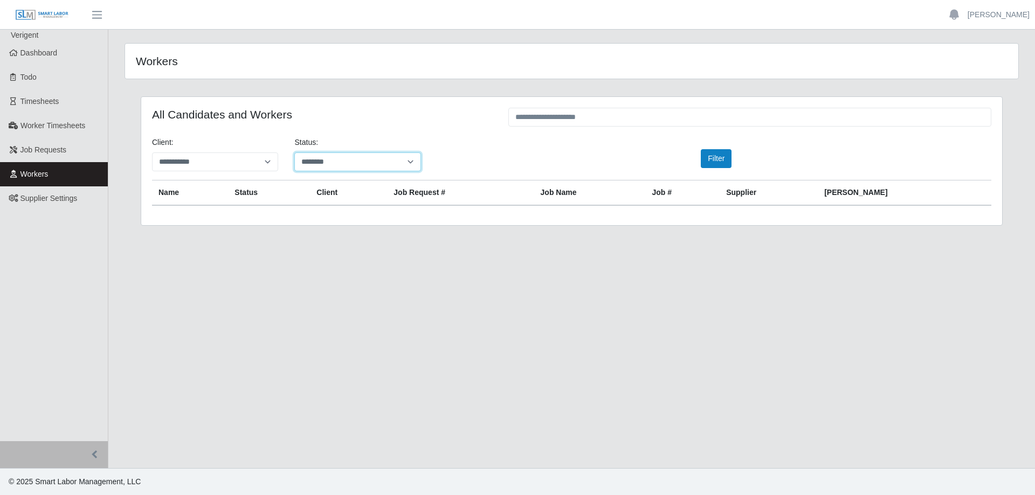
click at [327, 163] on select "**********" at bounding box center [357, 161] width 126 height 19
select select "*******"
click at [294, 152] on select "**********" at bounding box center [357, 161] width 126 height 19
click at [716, 161] on button "Filter" at bounding box center [715, 158] width 31 height 19
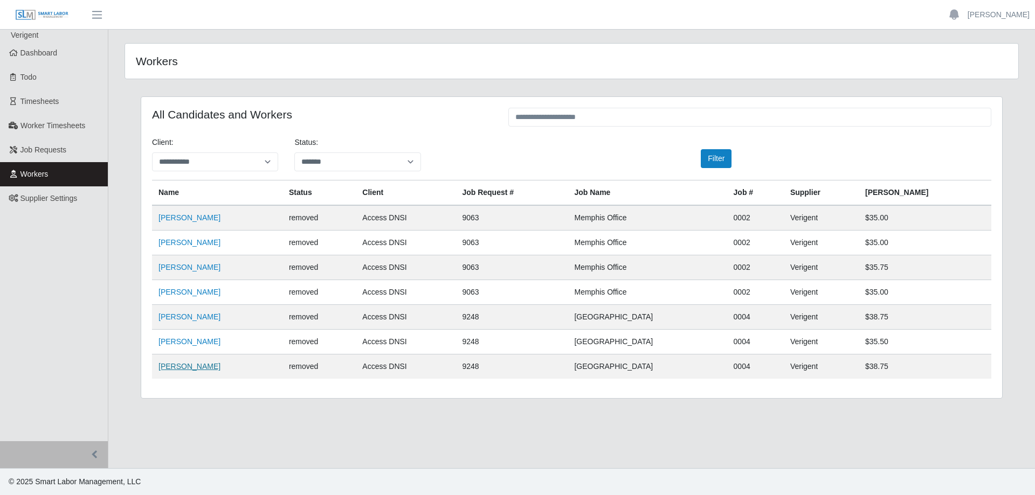
click at [195, 363] on link "David Phillips" at bounding box center [189, 366] width 62 height 9
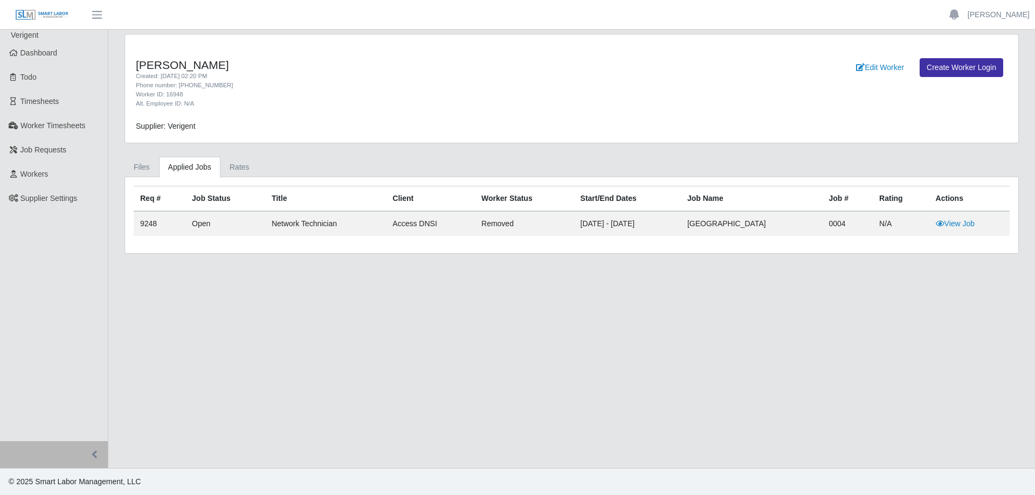
click at [501, 224] on td "removed" at bounding box center [524, 223] width 99 height 25
click at [510, 200] on th "Worker Status" at bounding box center [524, 198] width 99 height 25
click at [884, 70] on link "Edit Worker" at bounding box center [880, 67] width 62 height 19
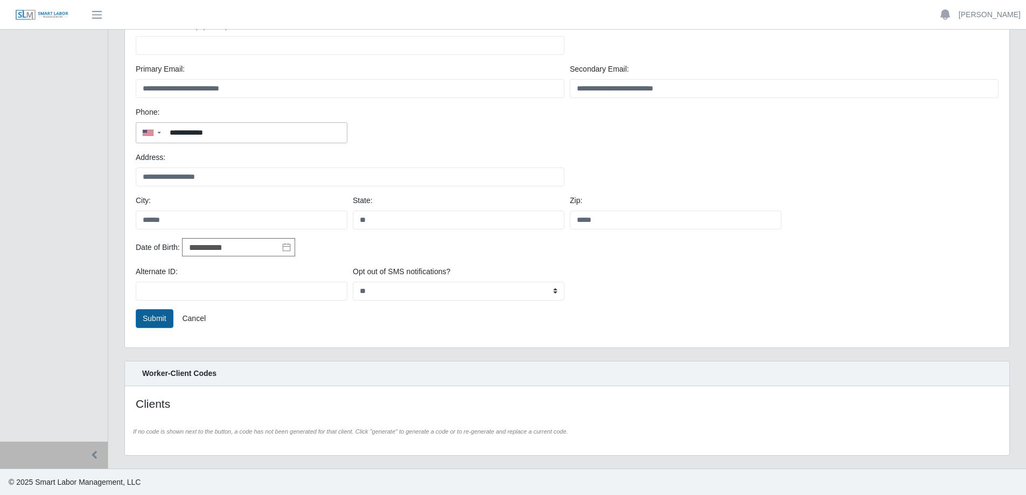
scroll to position [192, 0]
click at [157, 317] on button "Submit" at bounding box center [155, 317] width 38 height 19
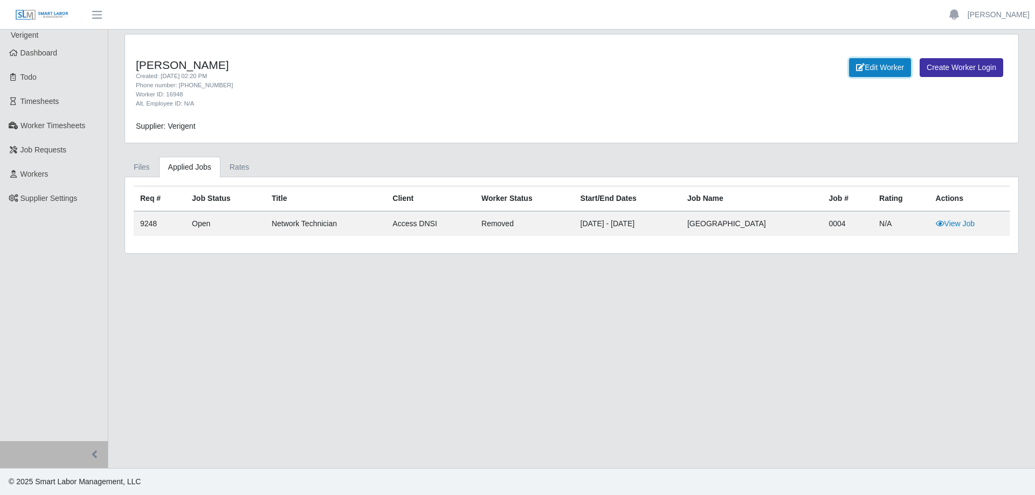
click at [879, 64] on link "Edit Worker" at bounding box center [880, 67] width 62 height 19
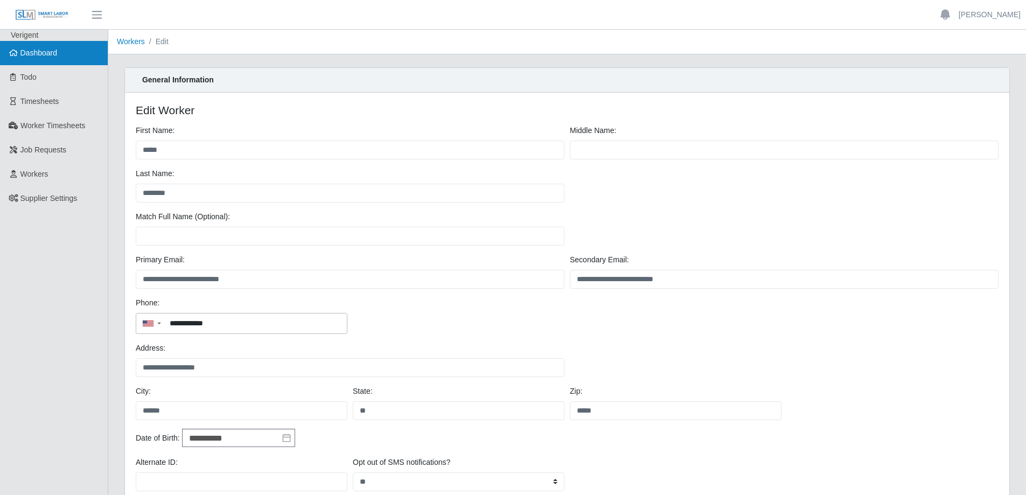
click at [34, 57] on span "Dashboard" at bounding box center [38, 52] width 37 height 9
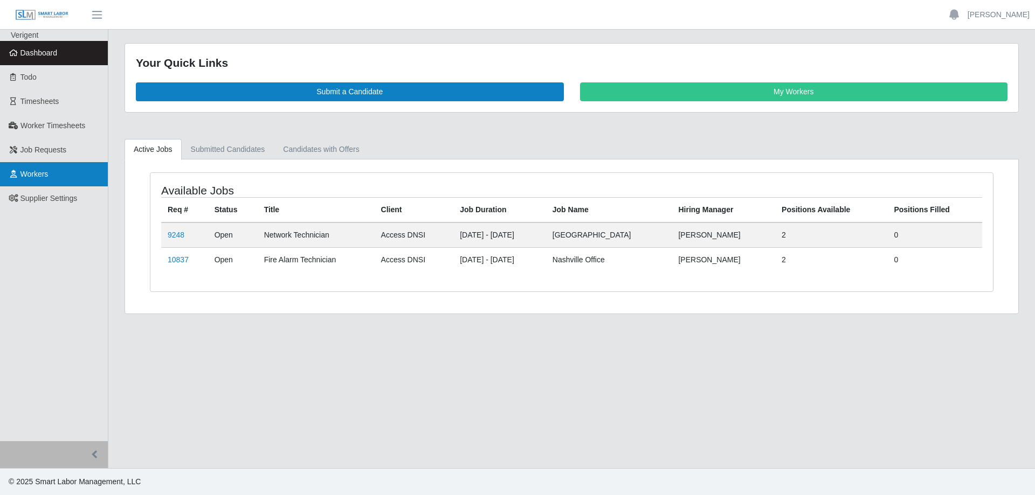
click at [57, 172] on link "Workers" at bounding box center [54, 174] width 108 height 24
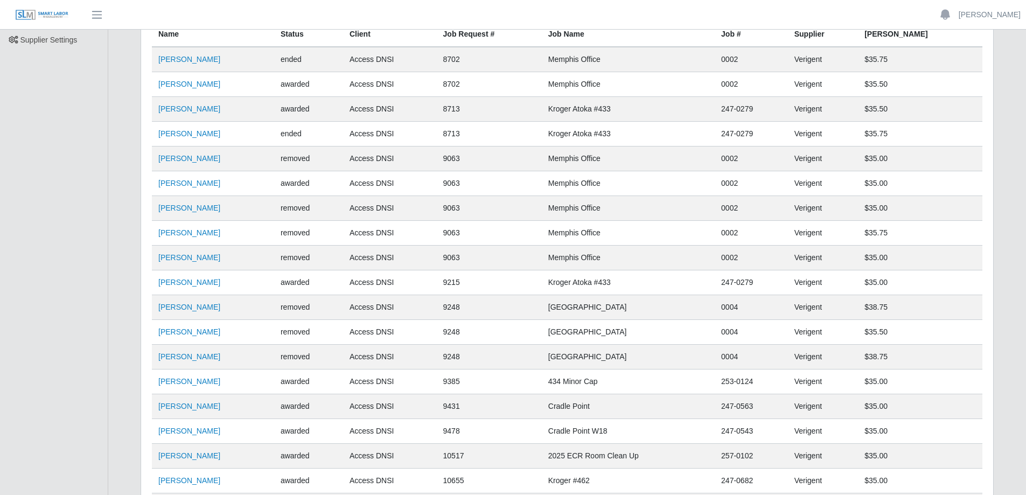
scroll to position [162, 0]
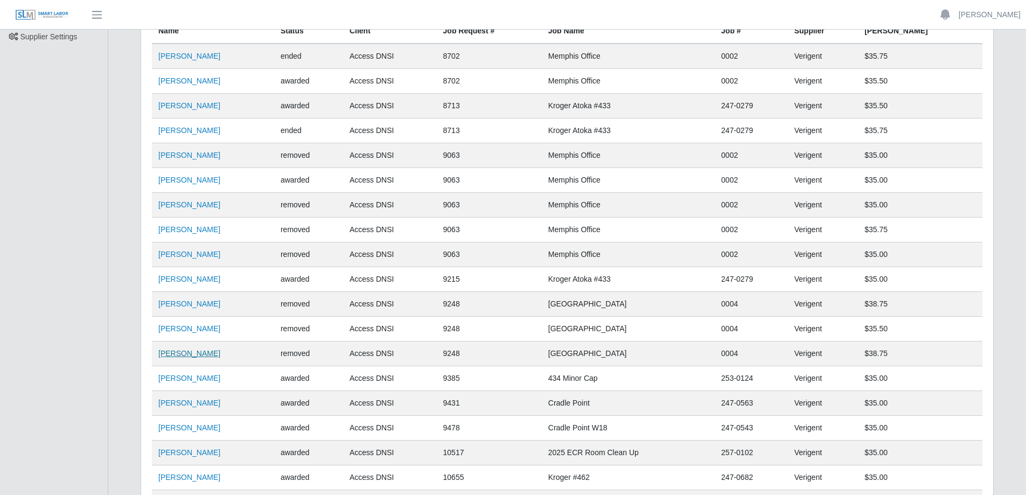
click at [192, 352] on link "David Phillips" at bounding box center [189, 353] width 62 height 9
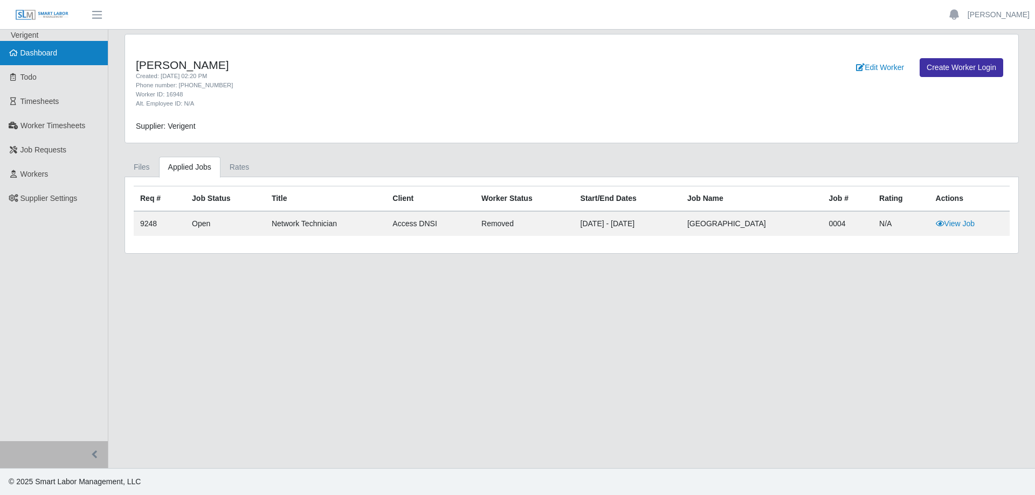
click at [40, 57] on span "Dashboard" at bounding box center [38, 52] width 37 height 9
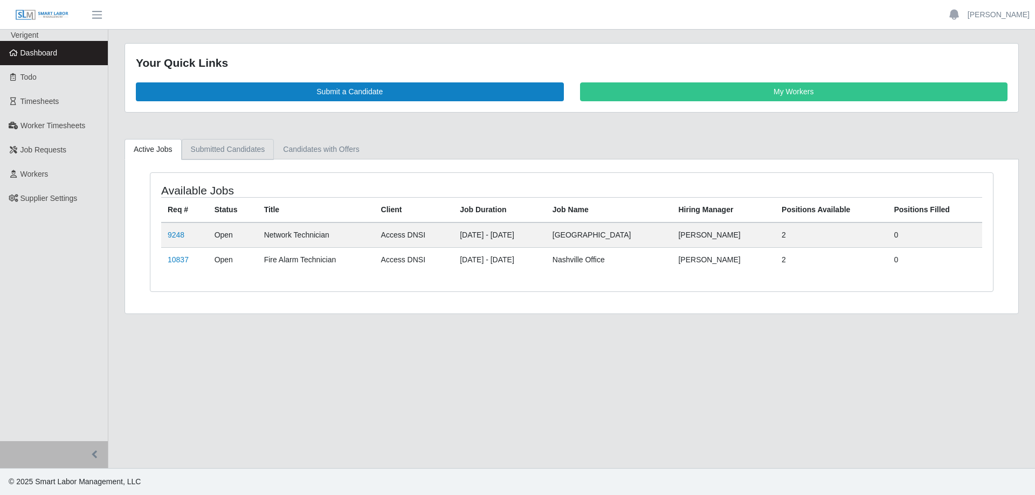
click at [241, 154] on link "Submitted Candidates" at bounding box center [228, 149] width 93 height 21
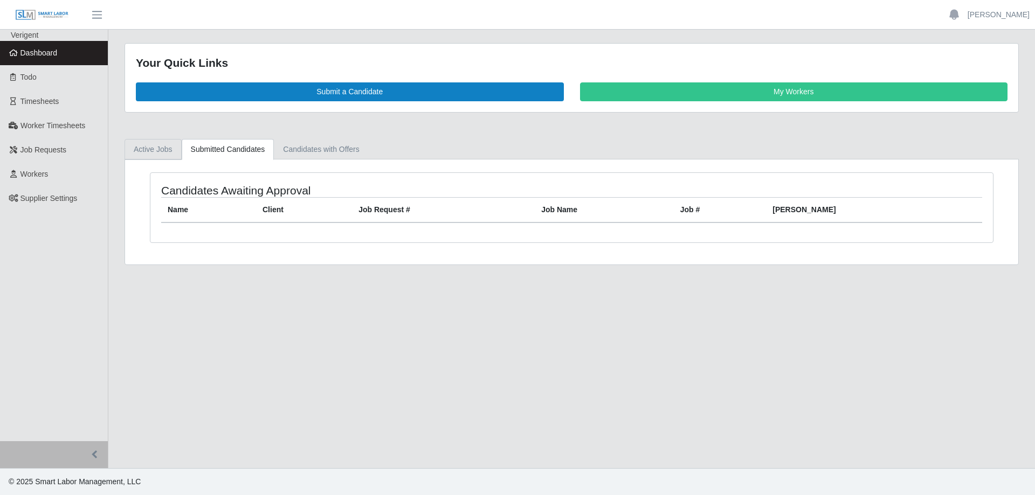
click at [172, 151] on link "Active Jobs" at bounding box center [152, 149] width 57 height 21
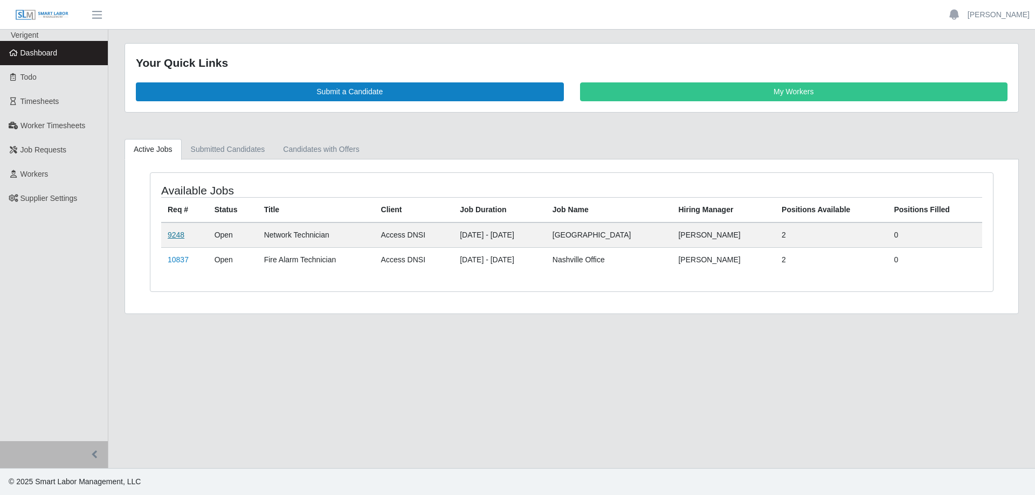
click at [171, 235] on link "9248" at bounding box center [176, 235] width 17 height 9
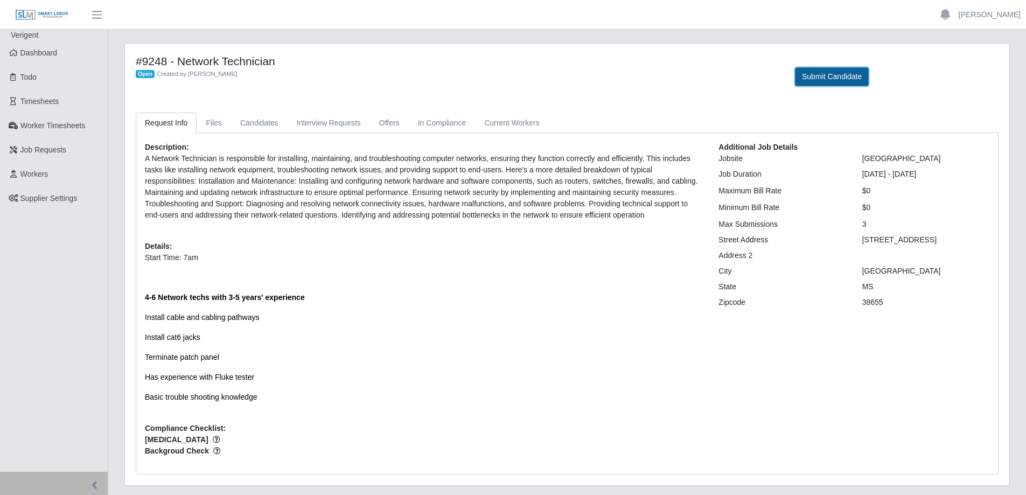
click at [813, 81] on button "Submit Candidate" at bounding box center [832, 76] width 74 height 19
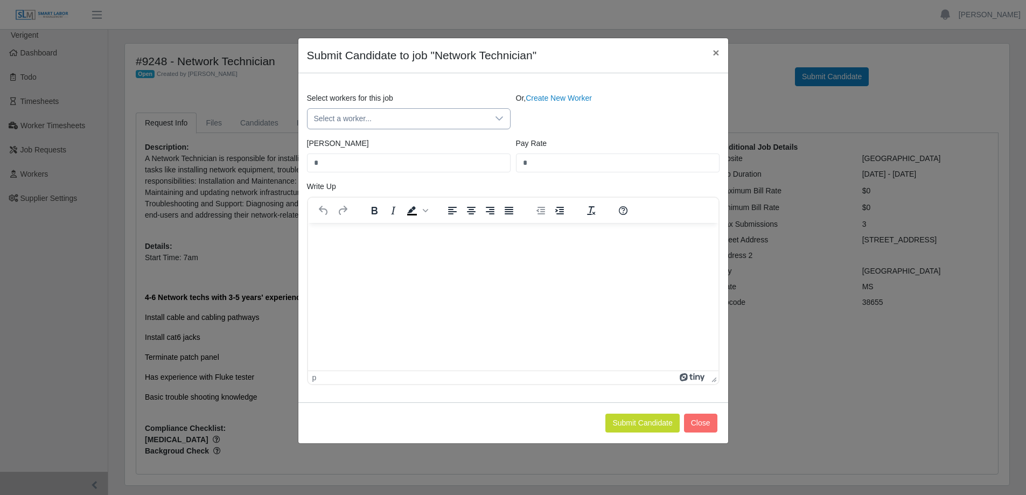
click at [448, 121] on span "Select a worker..." at bounding box center [398, 119] width 181 height 20
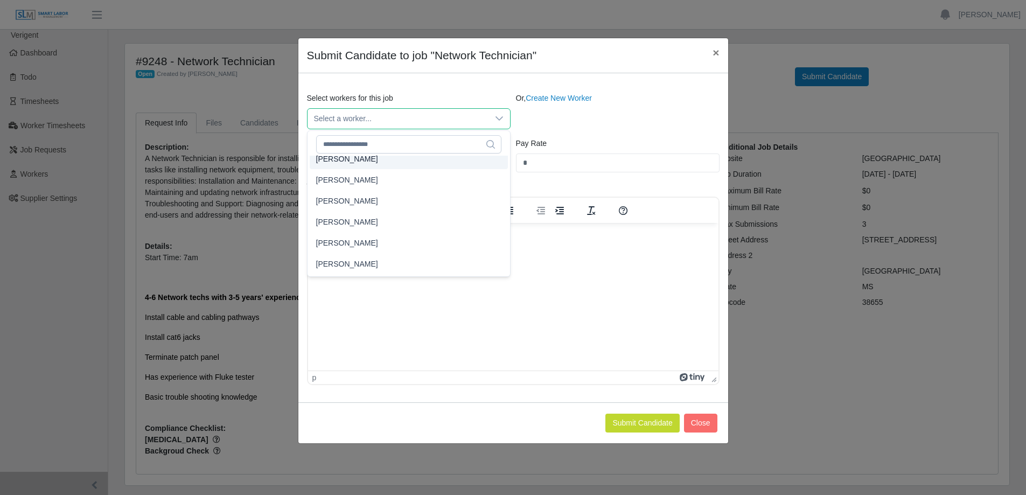
scroll to position [2, 0]
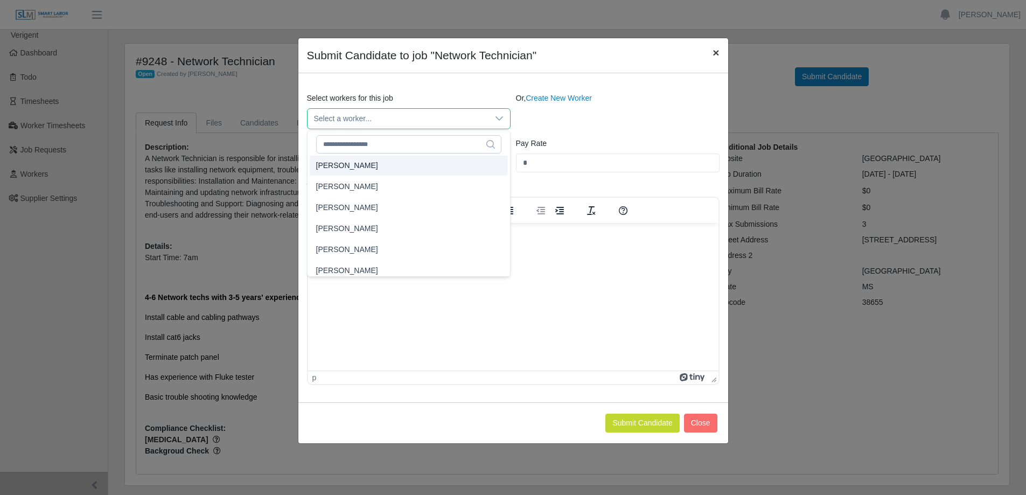
click at [714, 50] on span "×" at bounding box center [716, 52] width 6 height 12
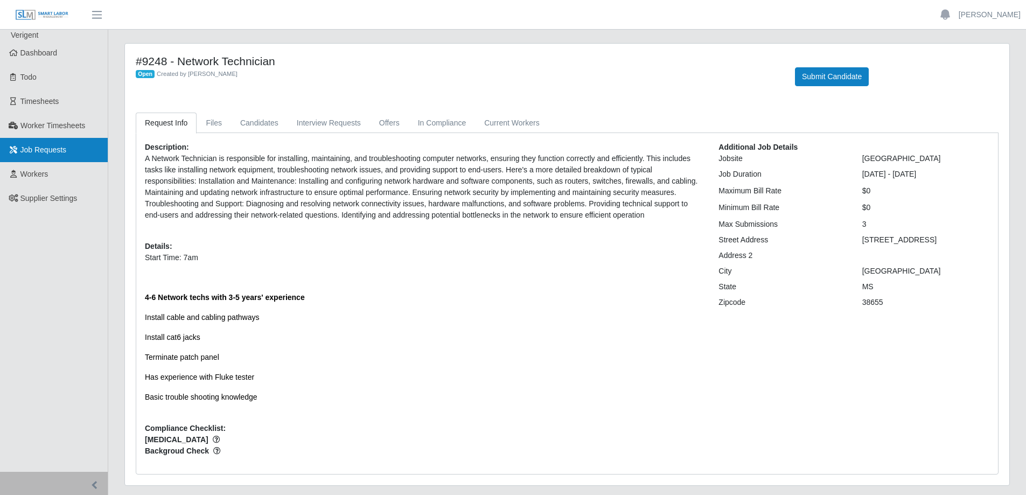
click at [43, 156] on link "Job Requests" at bounding box center [54, 150] width 108 height 24
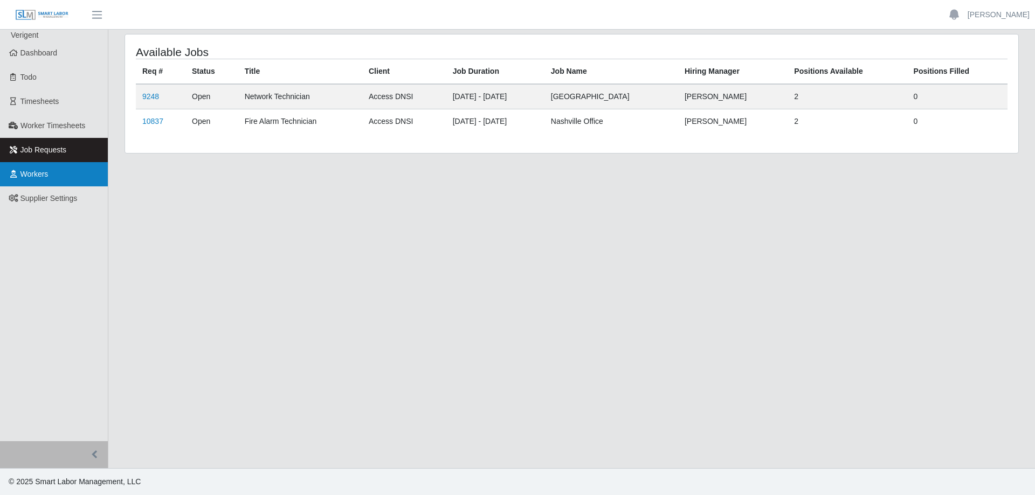
click at [36, 171] on span "Workers" at bounding box center [34, 174] width 28 height 9
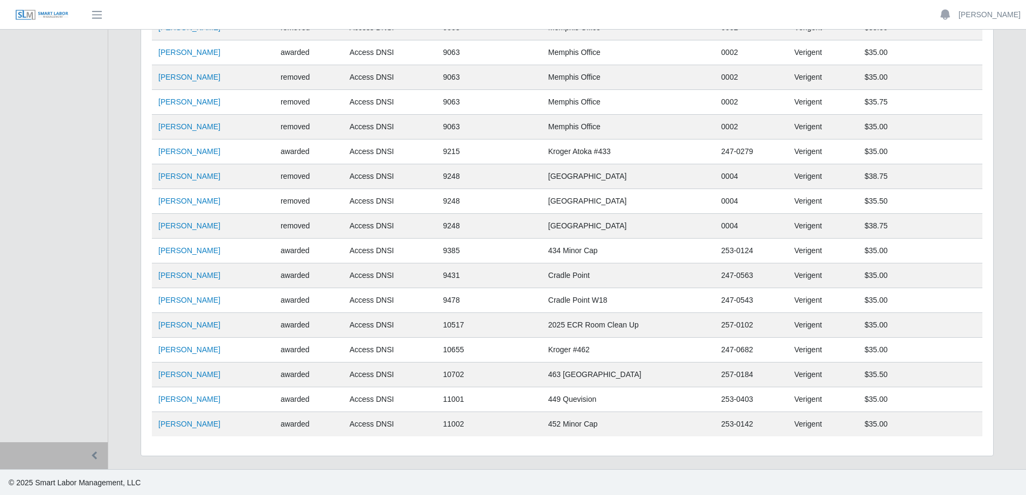
scroll to position [290, 0]
click at [180, 222] on link "[PERSON_NAME]" at bounding box center [189, 224] width 62 height 9
